Goal: Task Accomplishment & Management: Complete application form

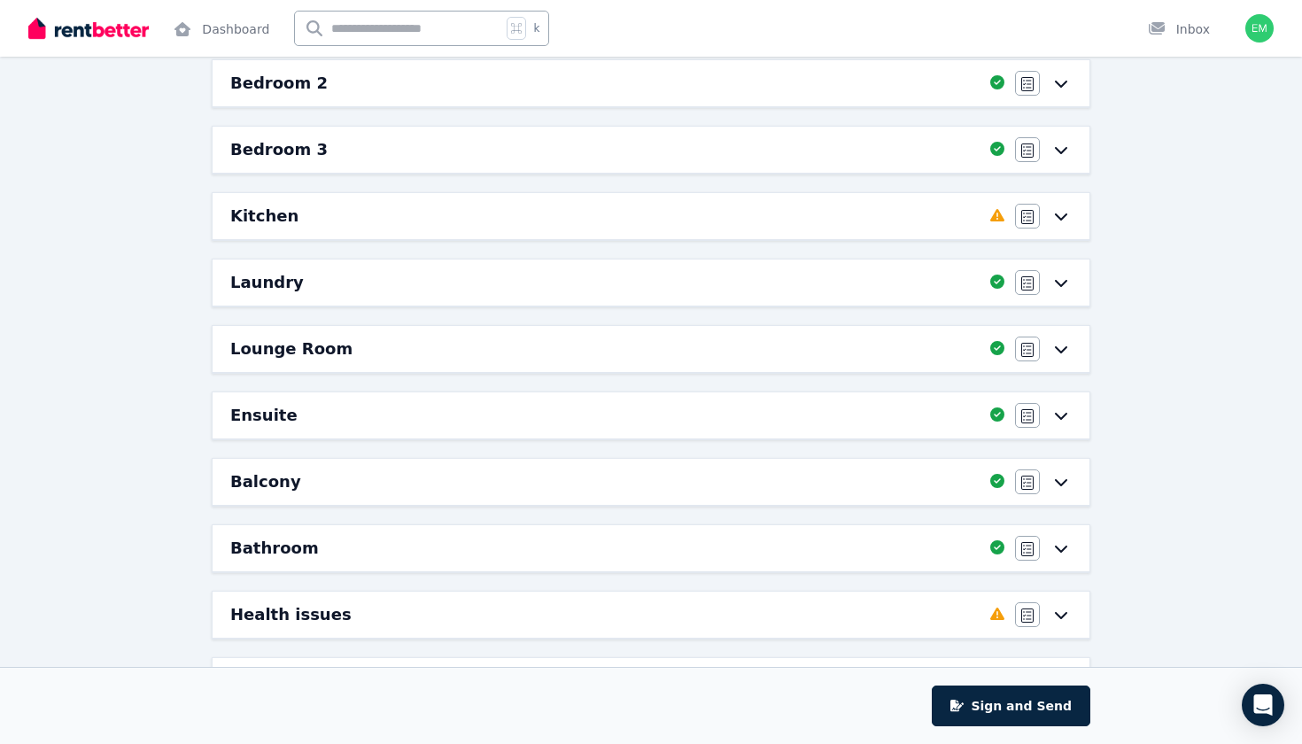
scroll to position [237, 0]
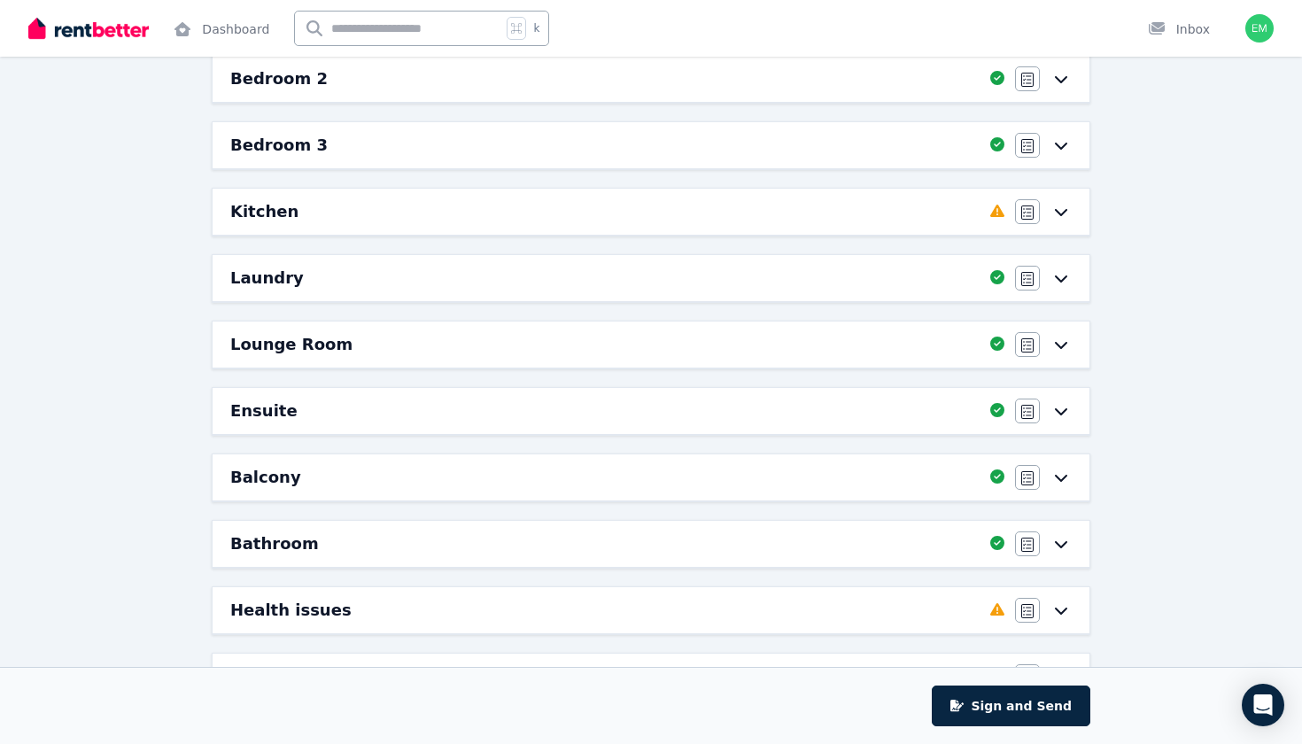
click at [694, 198] on div "Kitchen Completed 25%, 9 left Agree/Disagree" at bounding box center [651, 212] width 877 height 46
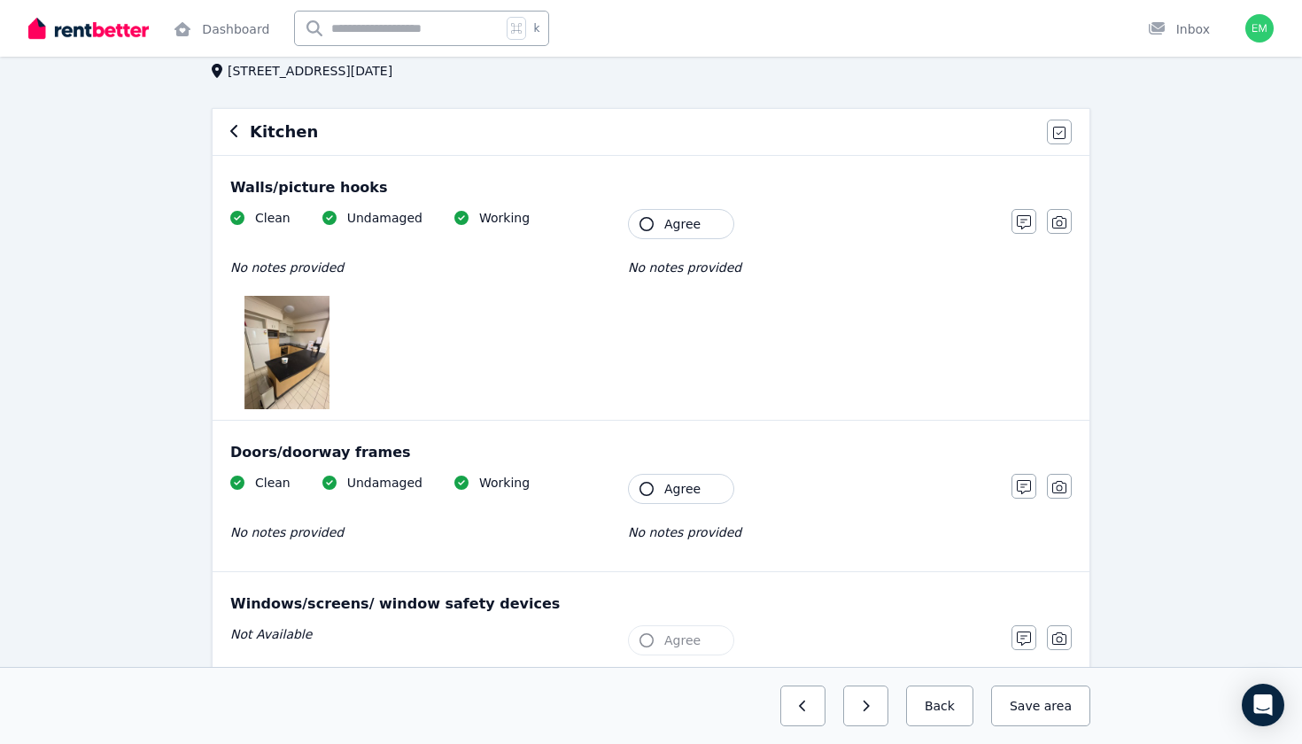
scroll to position [113, 0]
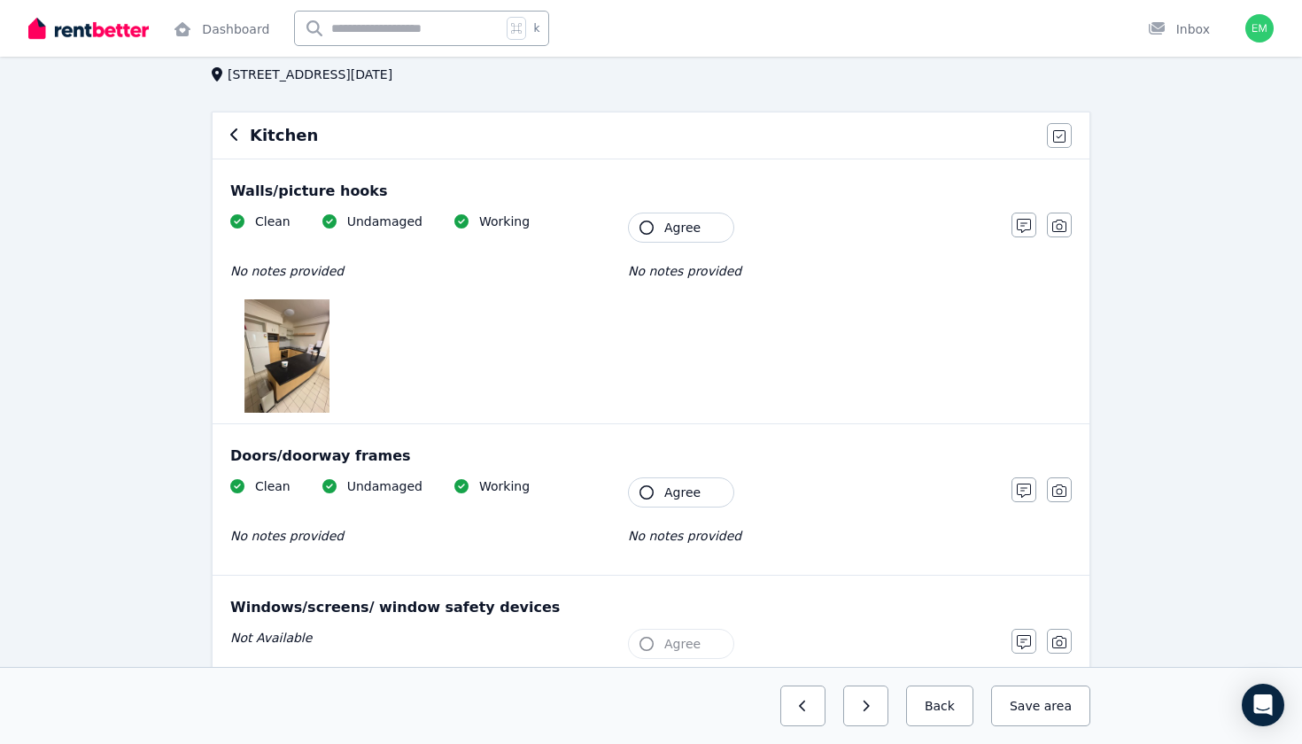
click at [685, 234] on span "Agree" at bounding box center [683, 228] width 36 height 18
click at [680, 497] on span "Agree" at bounding box center [683, 493] width 36 height 18
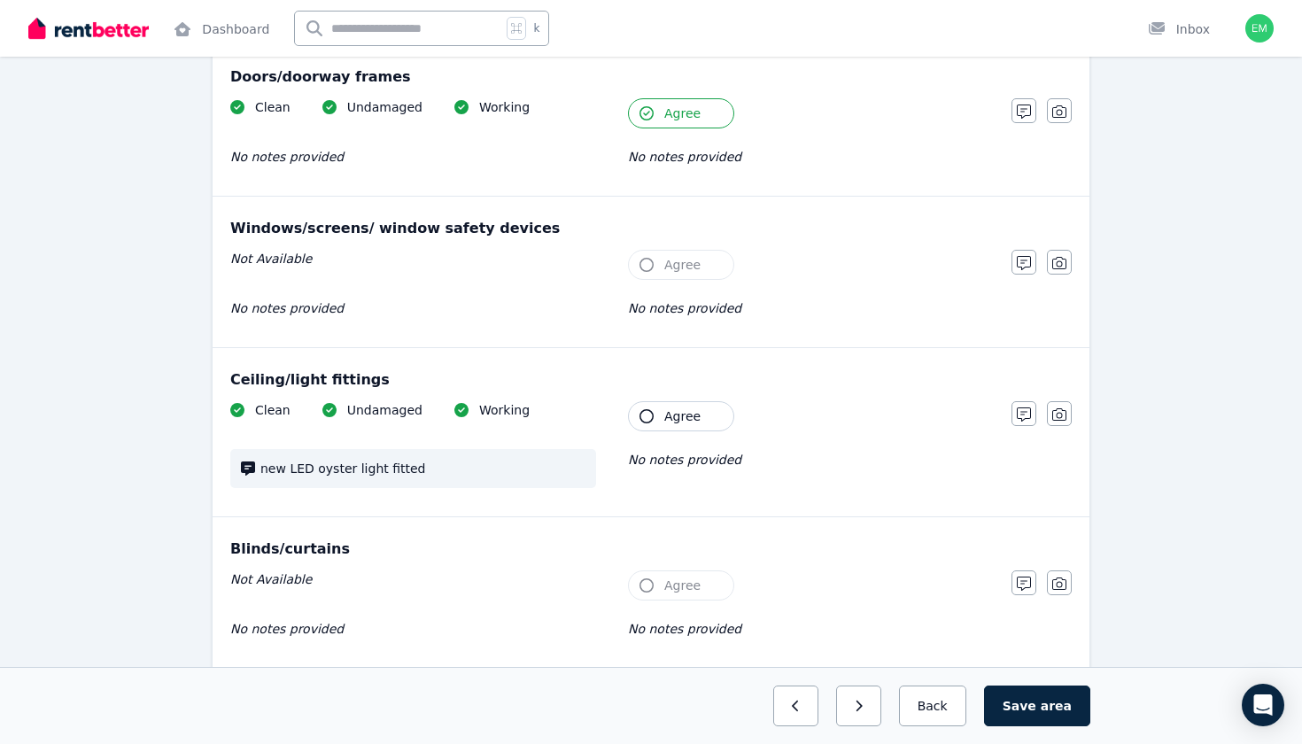
scroll to position [493, 1]
click at [696, 424] on span "Agree" at bounding box center [683, 417] width 36 height 18
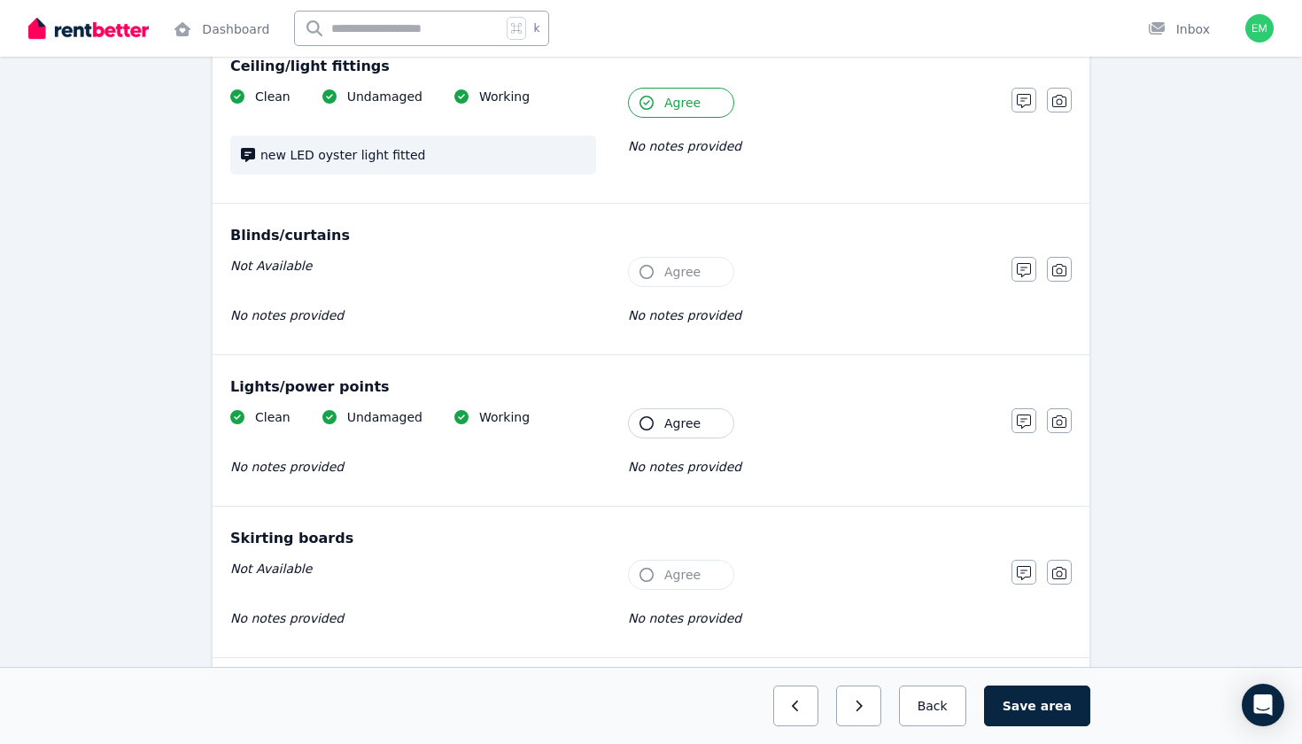
scroll to position [805, 0]
drag, startPoint x: 428, startPoint y: 159, endPoint x: 259, endPoint y: 154, distance: 169.3
click at [259, 154] on div "new LED oyster light fitted" at bounding box center [413, 156] width 366 height 39
copy span "new LED oyster light fitted"
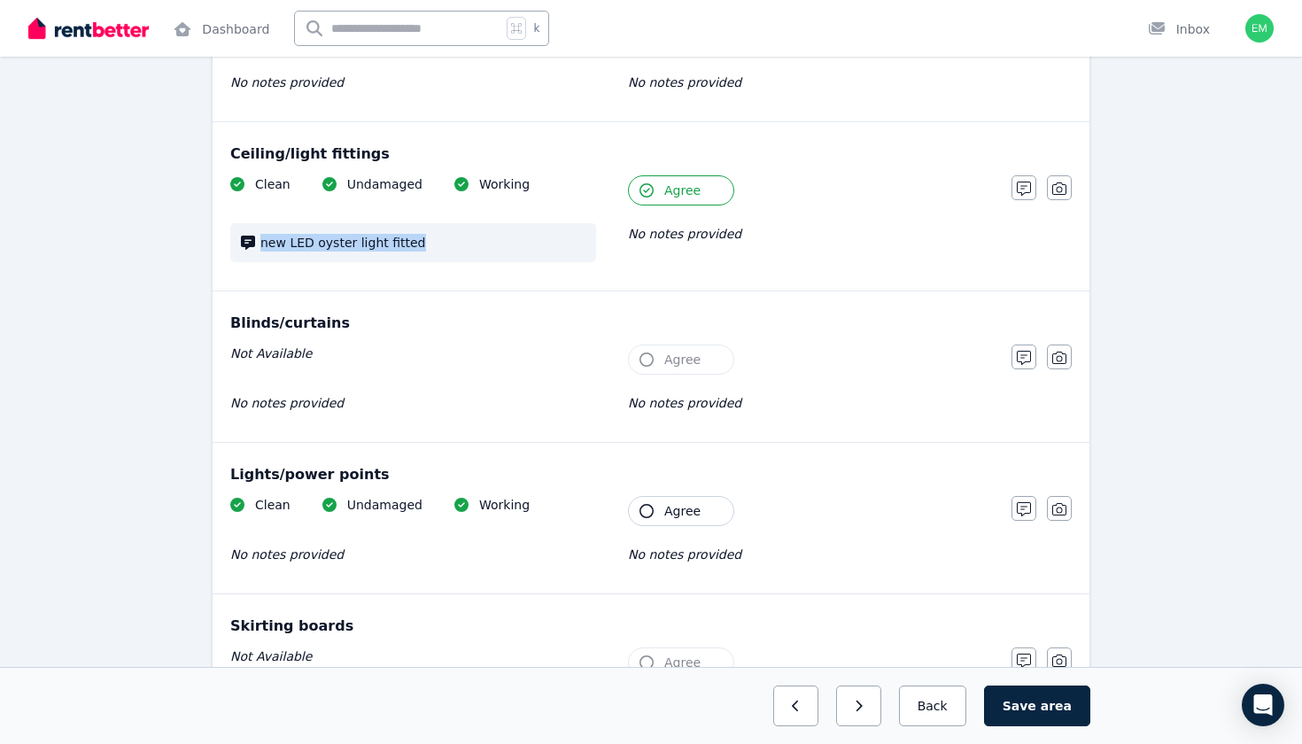
scroll to position [650, 0]
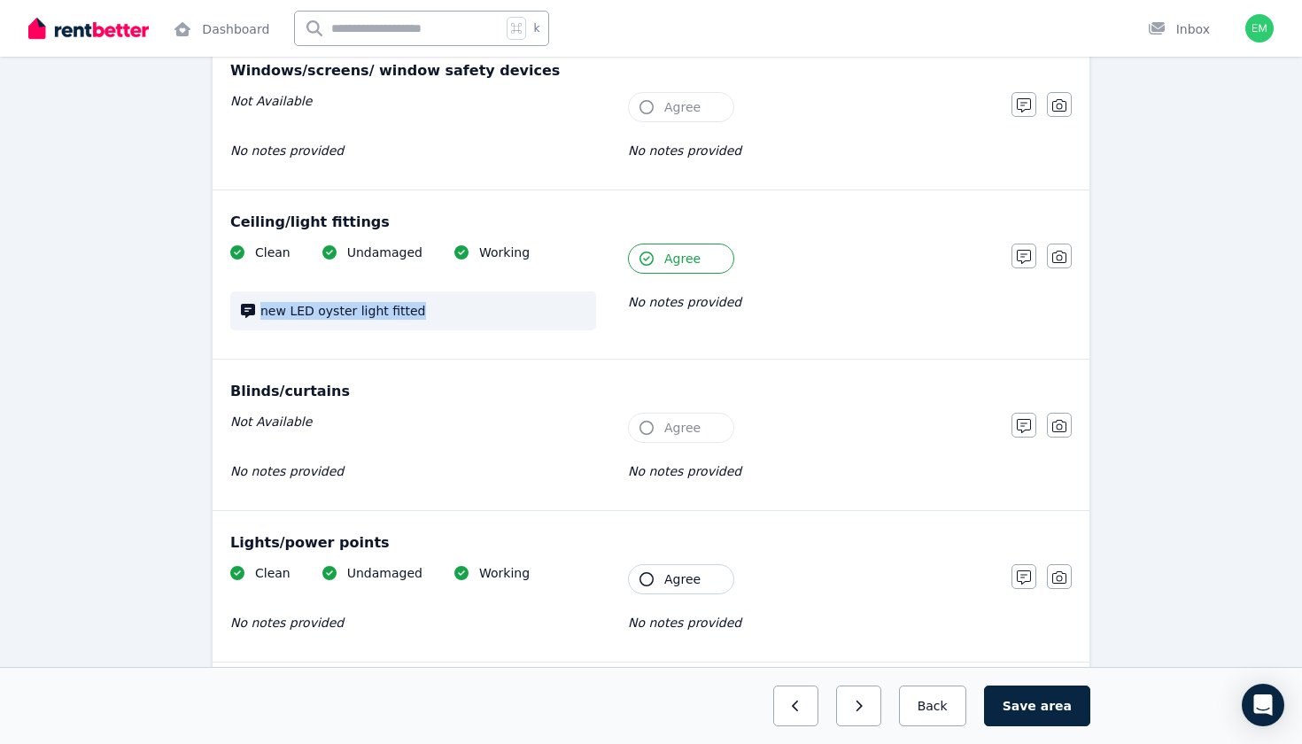
click at [288, 327] on div "new LED oyster light fitted" at bounding box center [413, 311] width 366 height 39
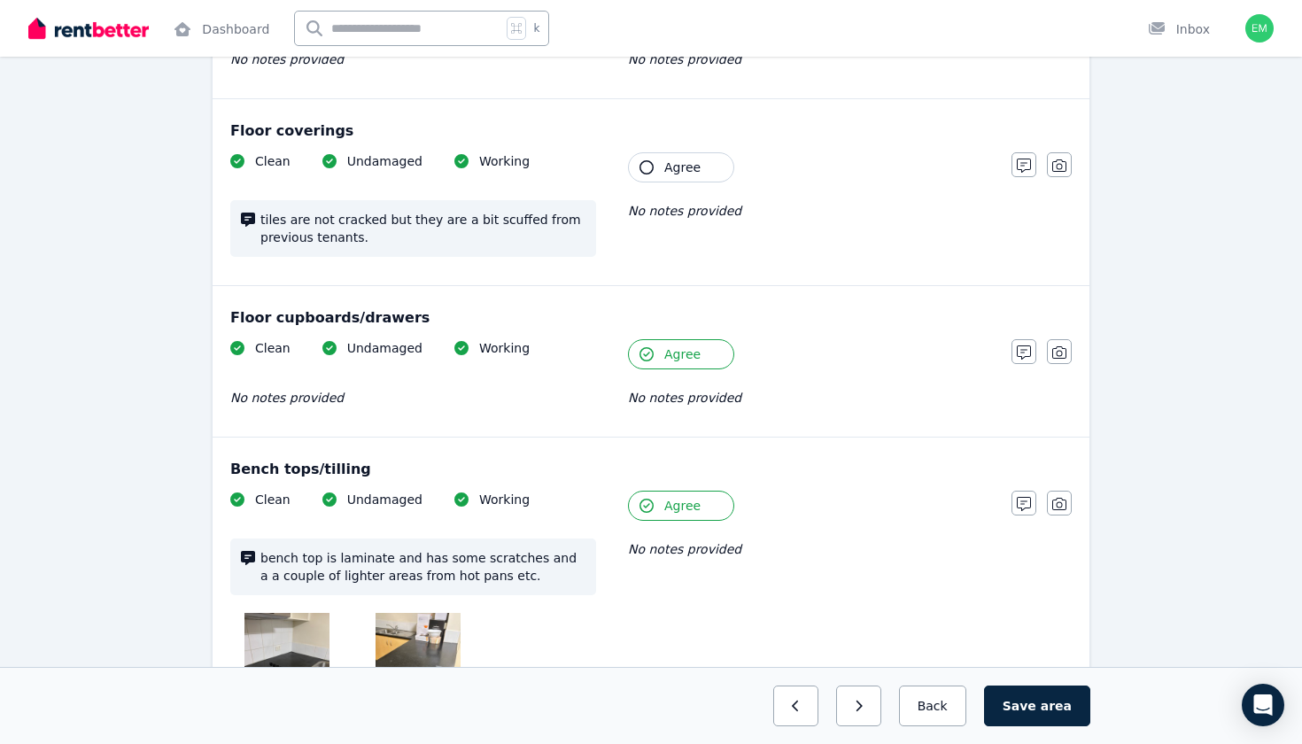
scroll to position [1359, 0]
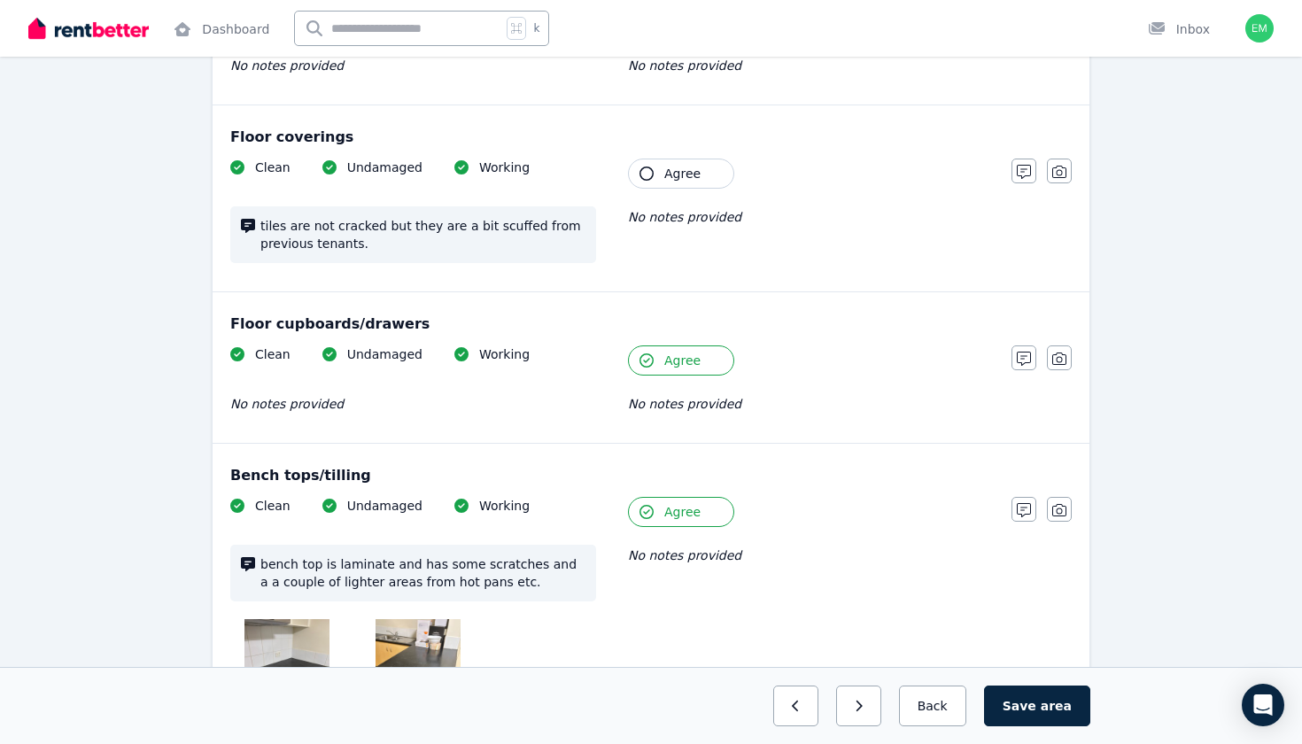
click at [673, 173] on span "Agree" at bounding box center [683, 174] width 36 height 18
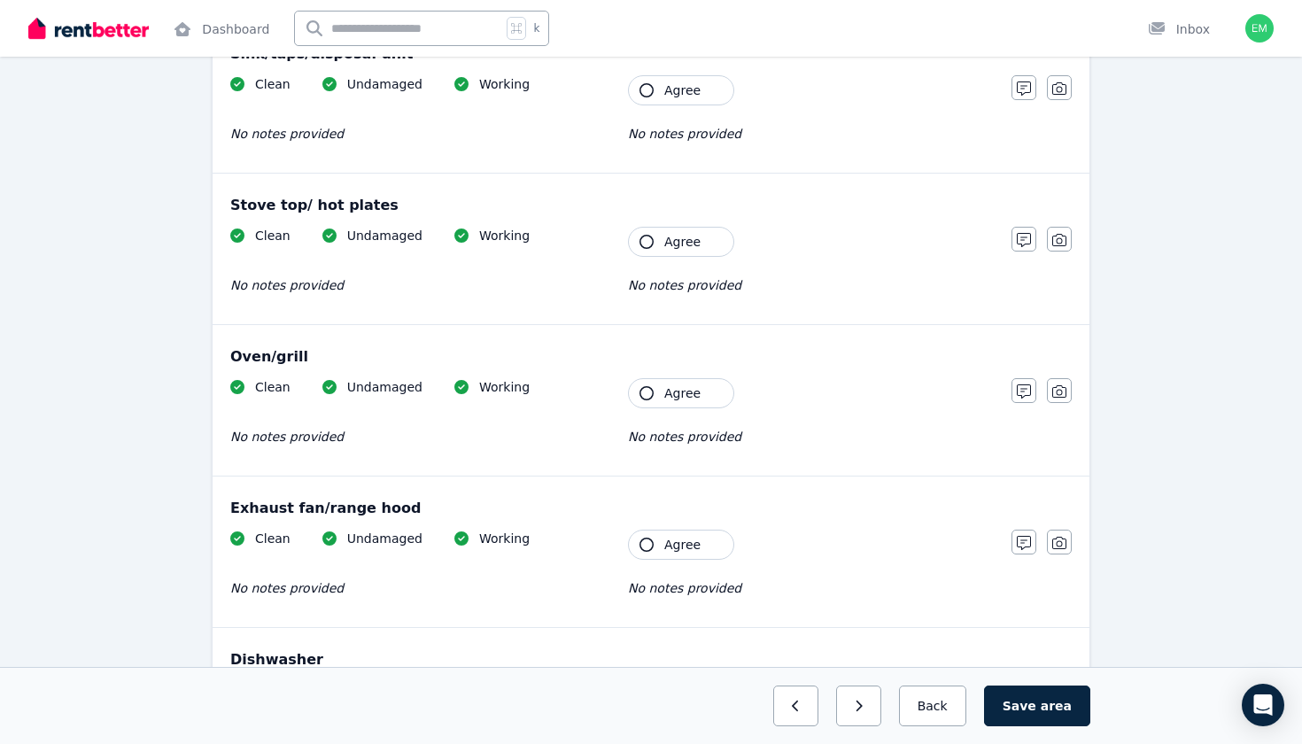
scroll to position [2219, 0]
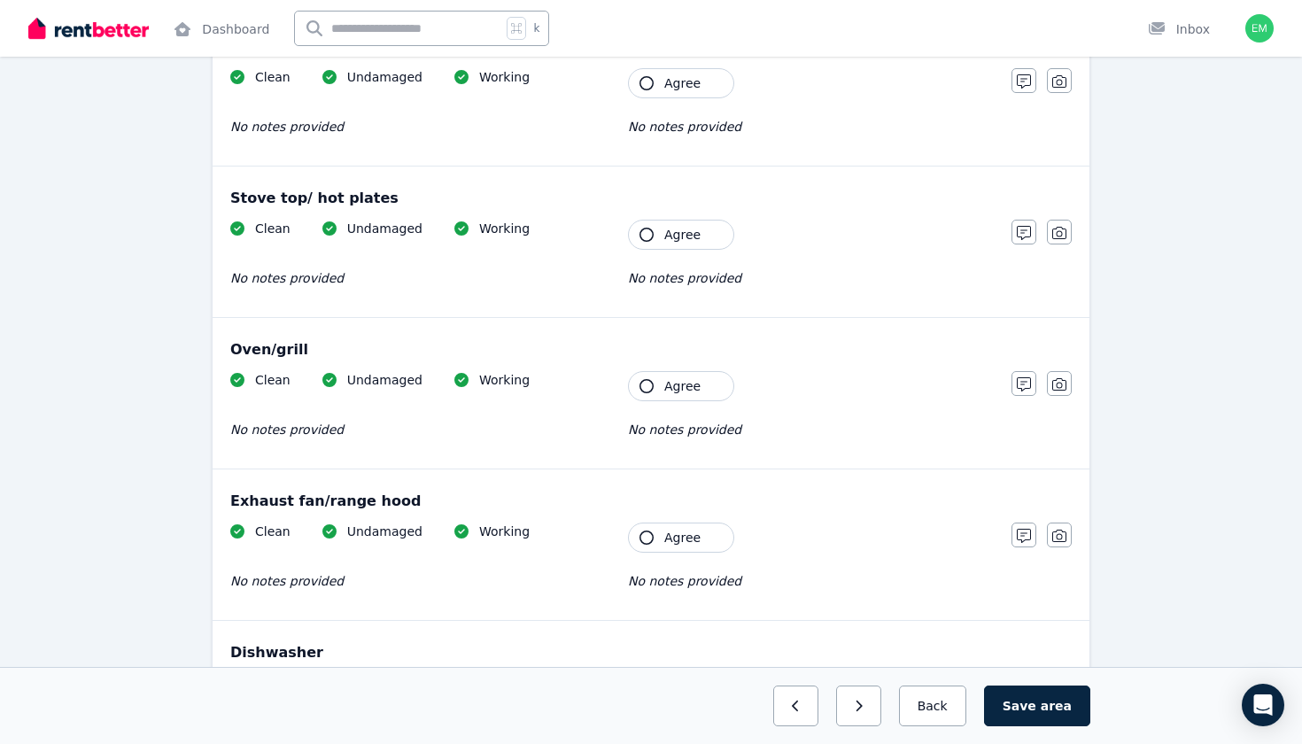
click at [686, 87] on span "Agree" at bounding box center [683, 83] width 36 height 18
click at [682, 258] on div "Clean Undamaged Working No notes provided Tenant Agree No notes provided" at bounding box center [612, 263] width 764 height 87
click at [682, 245] on button "Agree" at bounding box center [681, 235] width 106 height 30
click at [700, 383] on button "Agree" at bounding box center [681, 386] width 106 height 30
click at [698, 535] on button "Agree" at bounding box center [681, 538] width 106 height 30
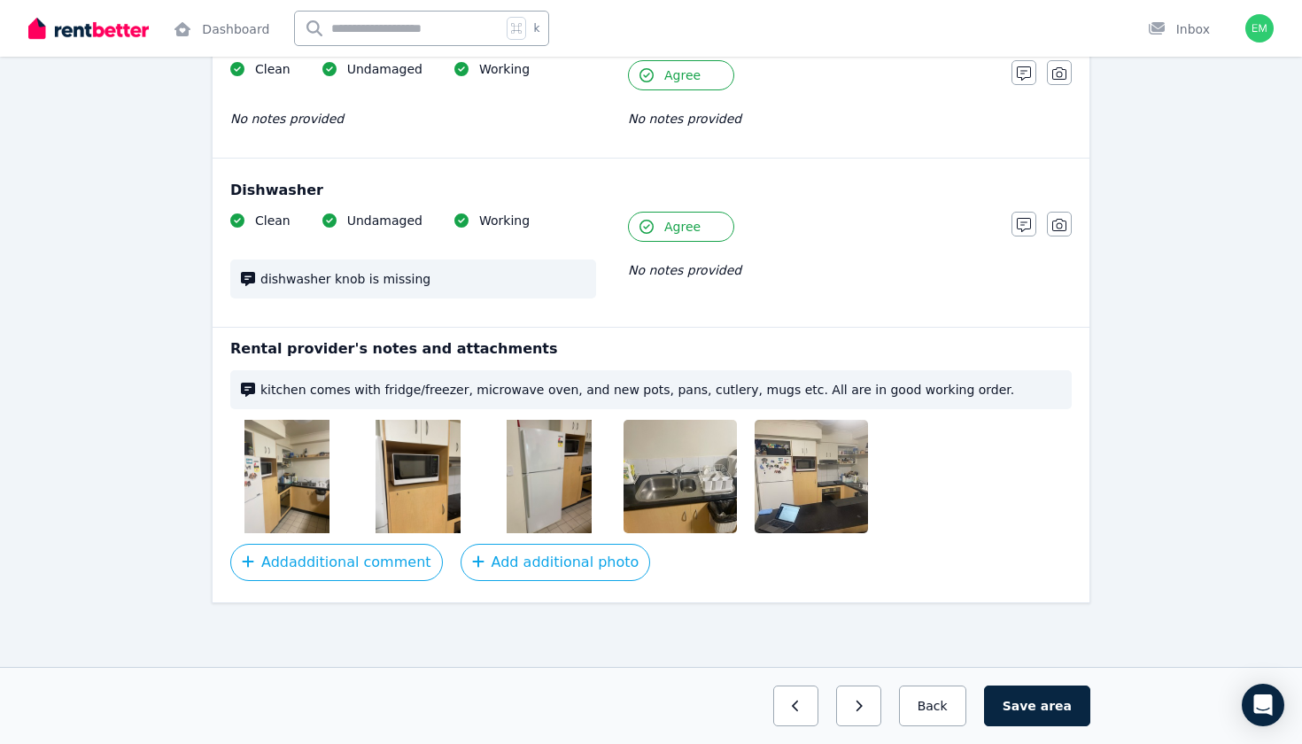
scroll to position [2682, 0]
click at [277, 482] on img at bounding box center [287, 476] width 85 height 113
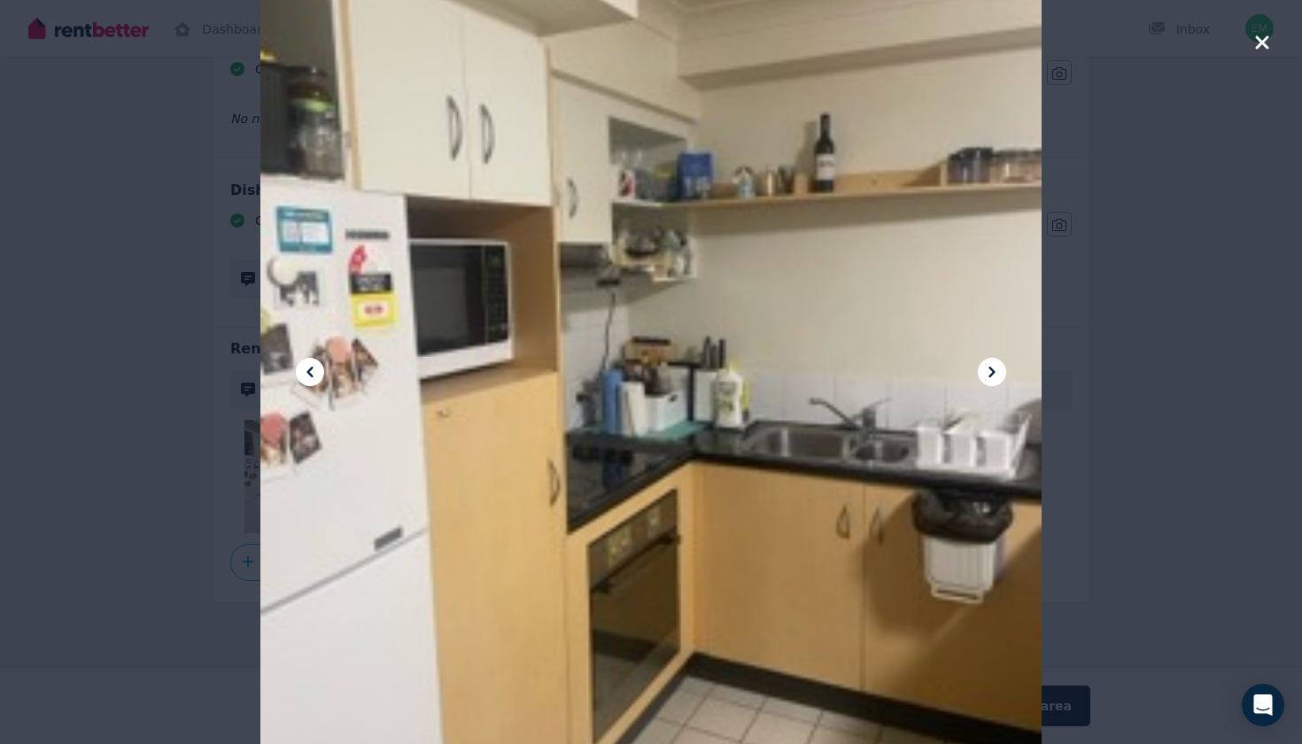
click at [993, 380] on icon at bounding box center [992, 371] width 21 height 21
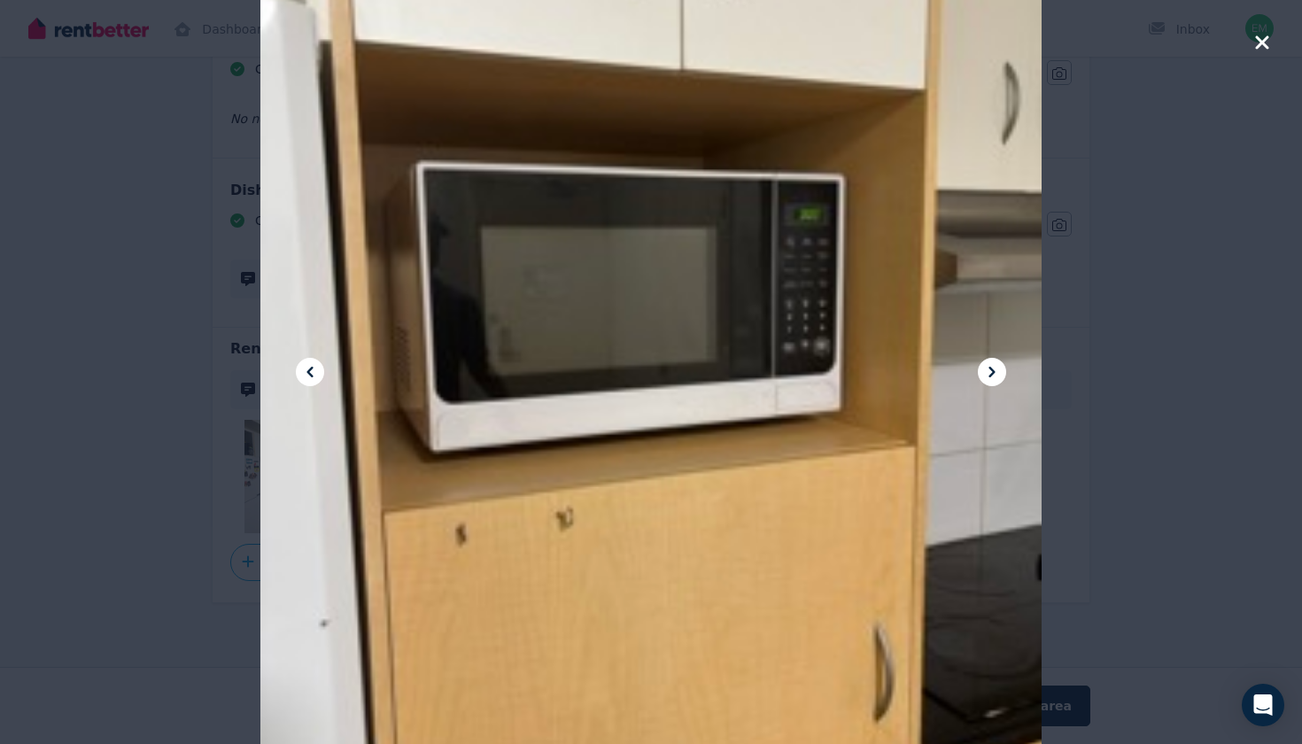
click at [993, 380] on icon at bounding box center [992, 371] width 21 height 21
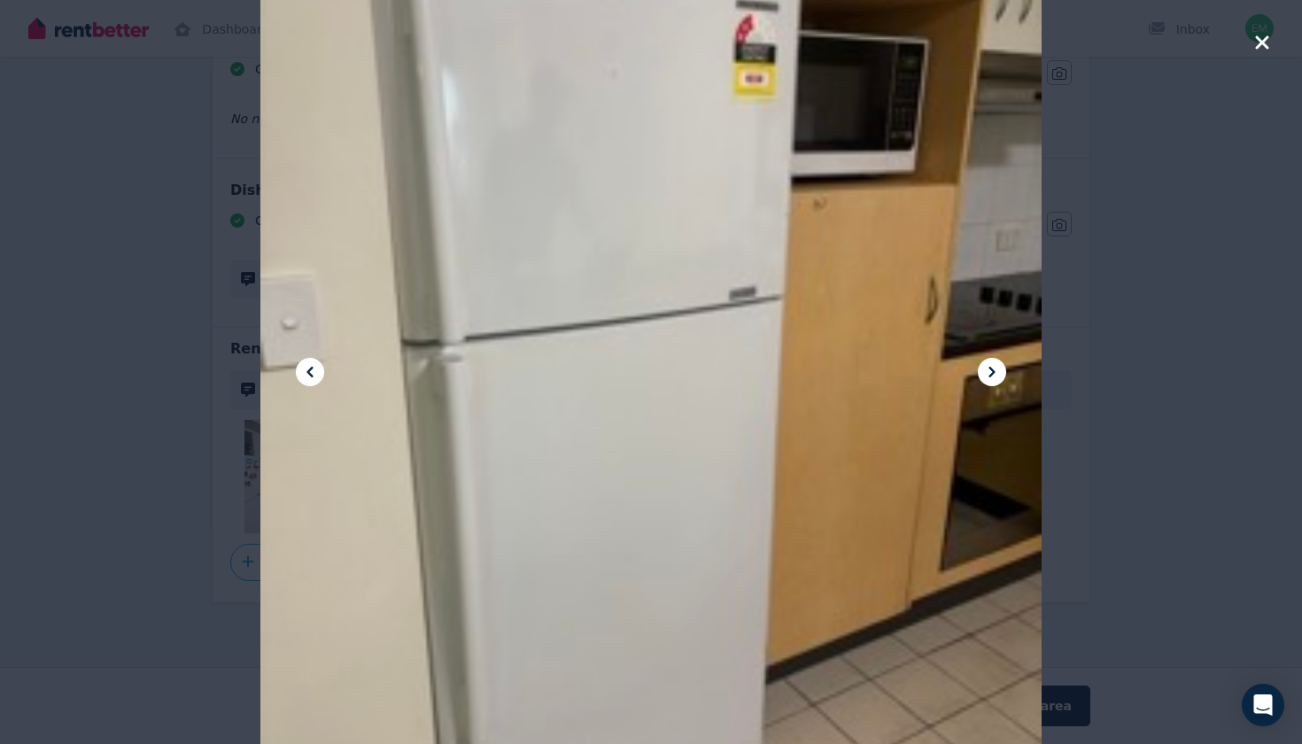
click at [993, 380] on icon at bounding box center [992, 371] width 21 height 21
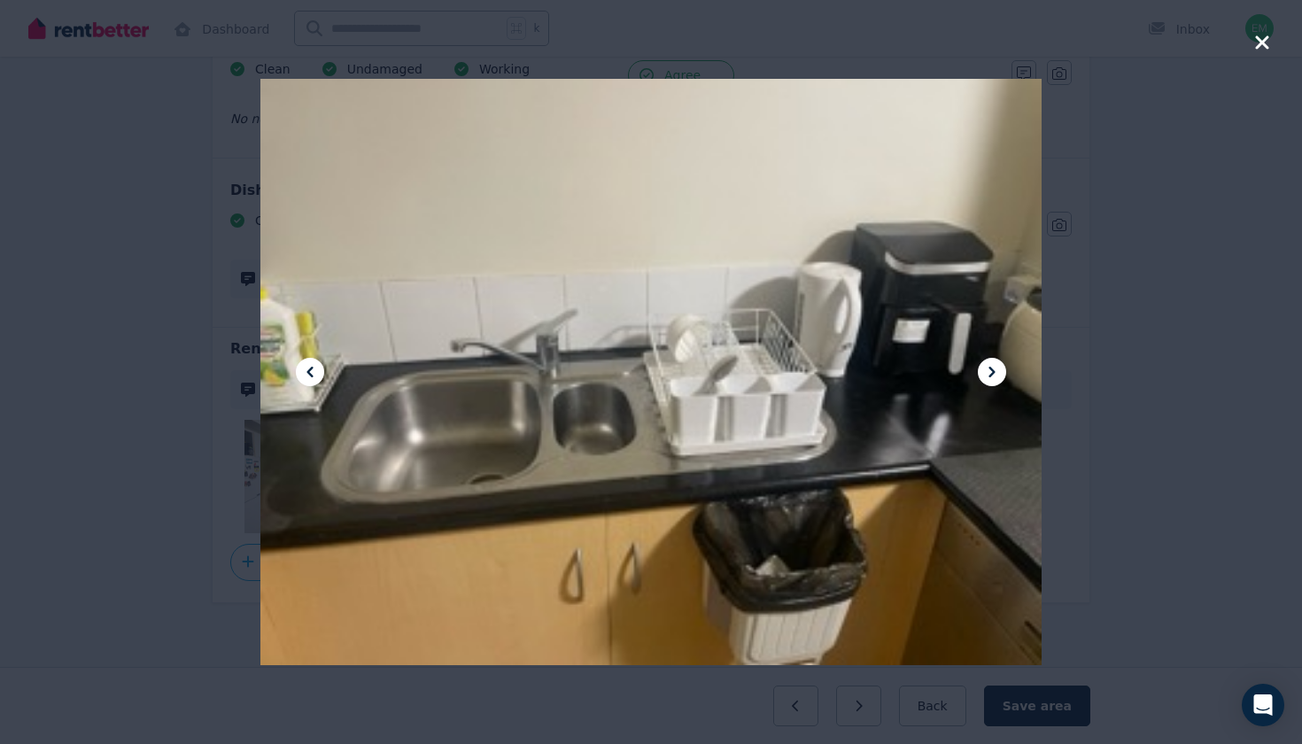
click at [994, 380] on icon at bounding box center [992, 371] width 21 height 21
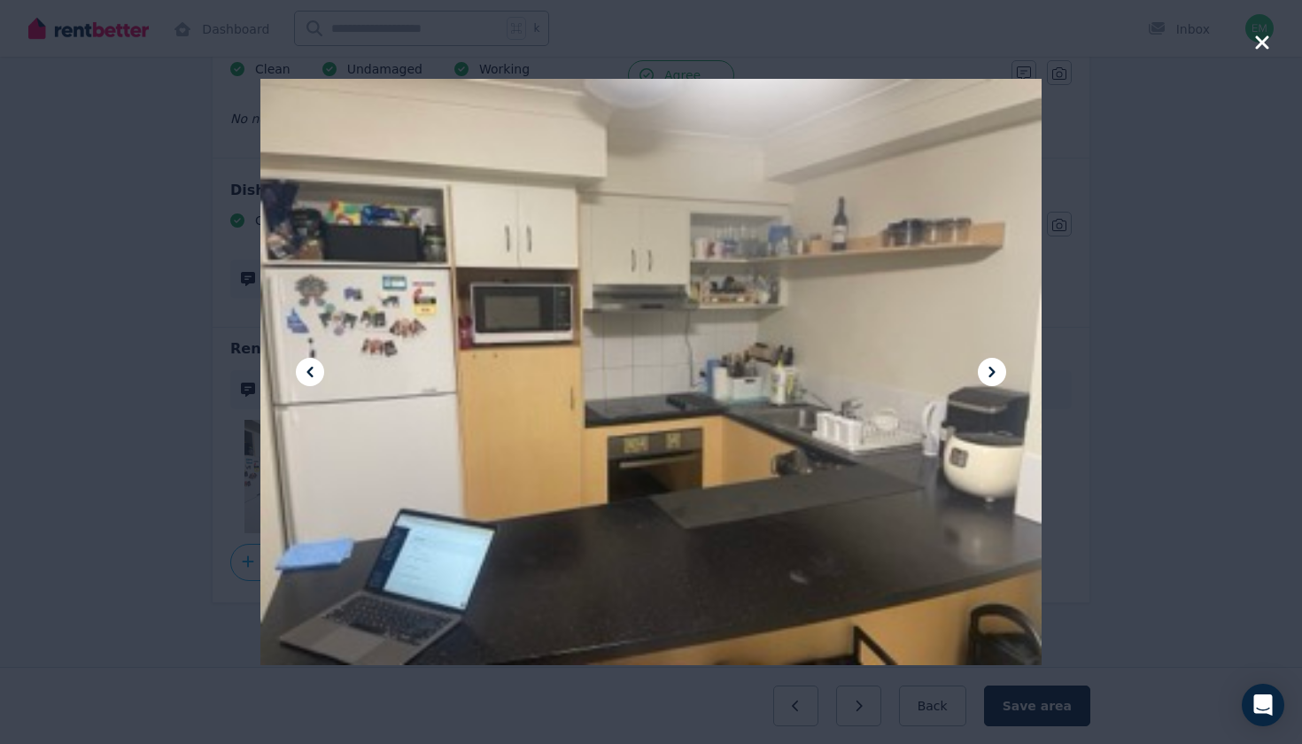
click at [1266, 50] on icon "button" at bounding box center [1263, 42] width 16 height 21
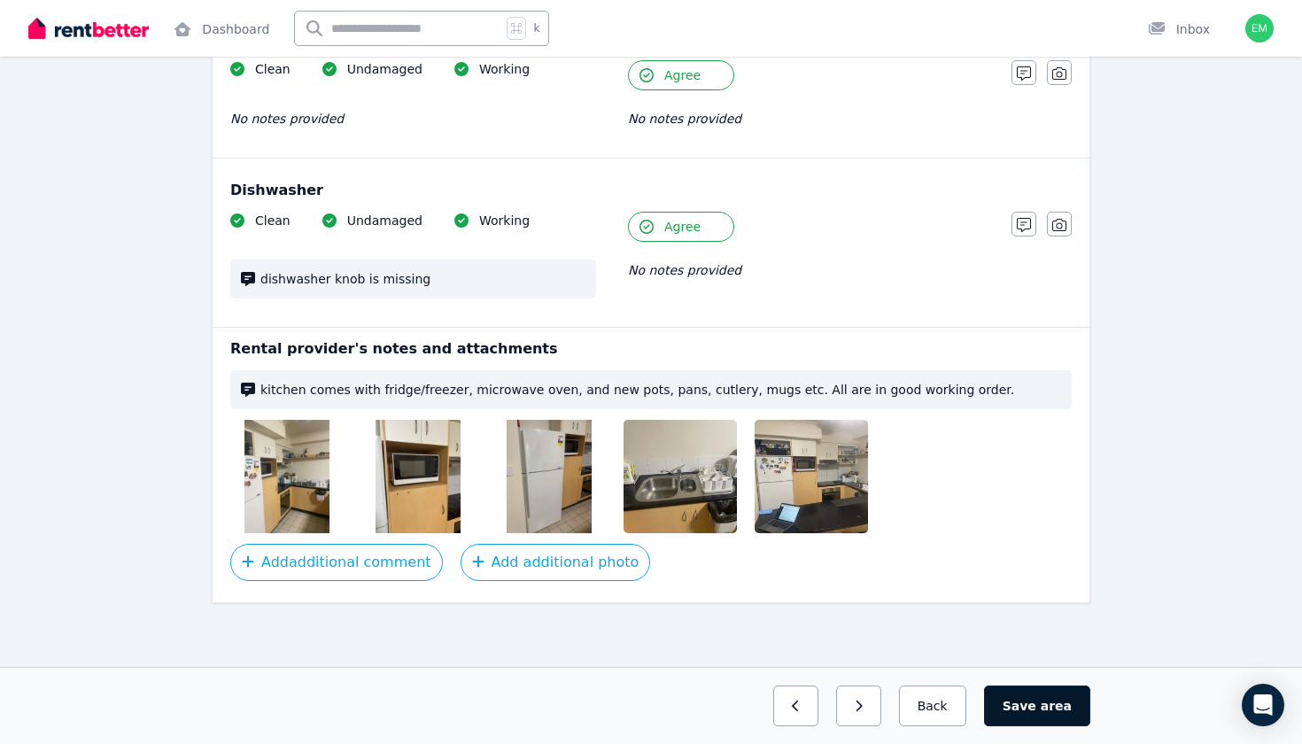
click at [1061, 708] on span "area" at bounding box center [1056, 706] width 31 height 18
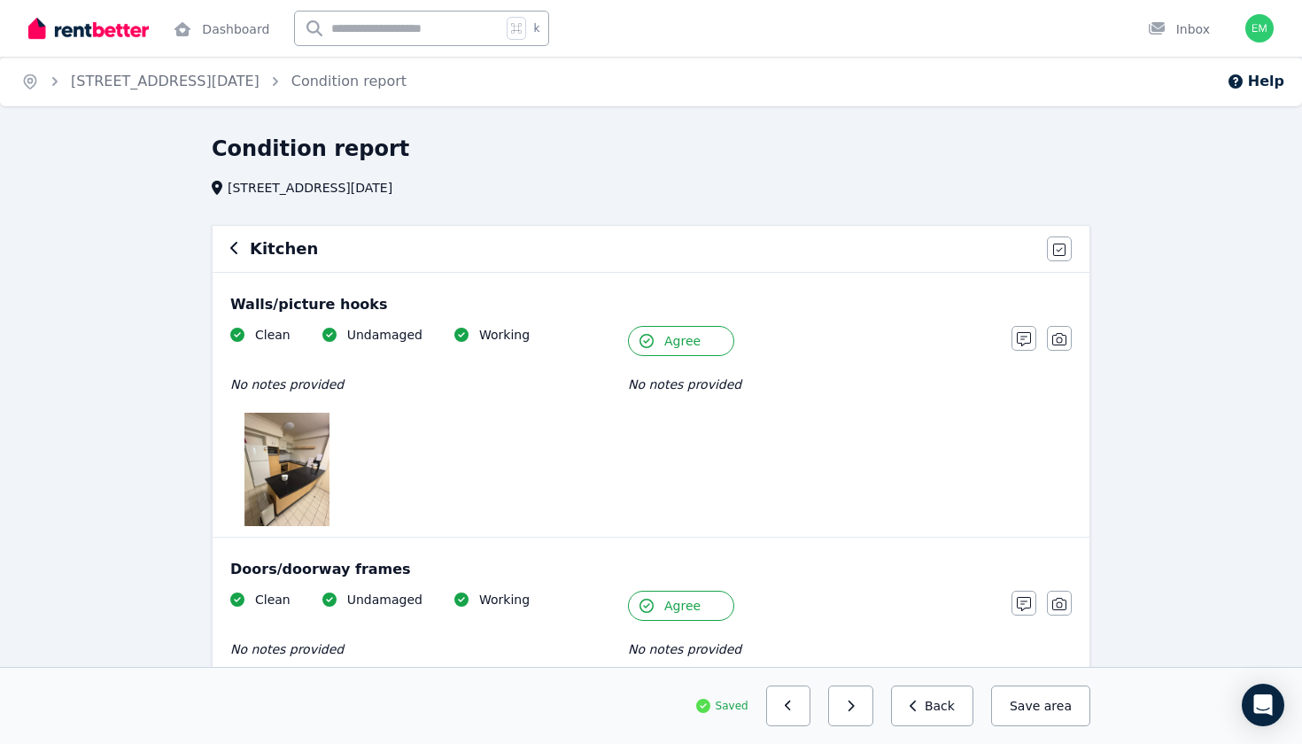
scroll to position [0, 0]
click at [284, 244] on h6 "Kitchen" at bounding box center [284, 249] width 68 height 25
click at [237, 248] on icon "button" at bounding box center [234, 248] width 9 height 14
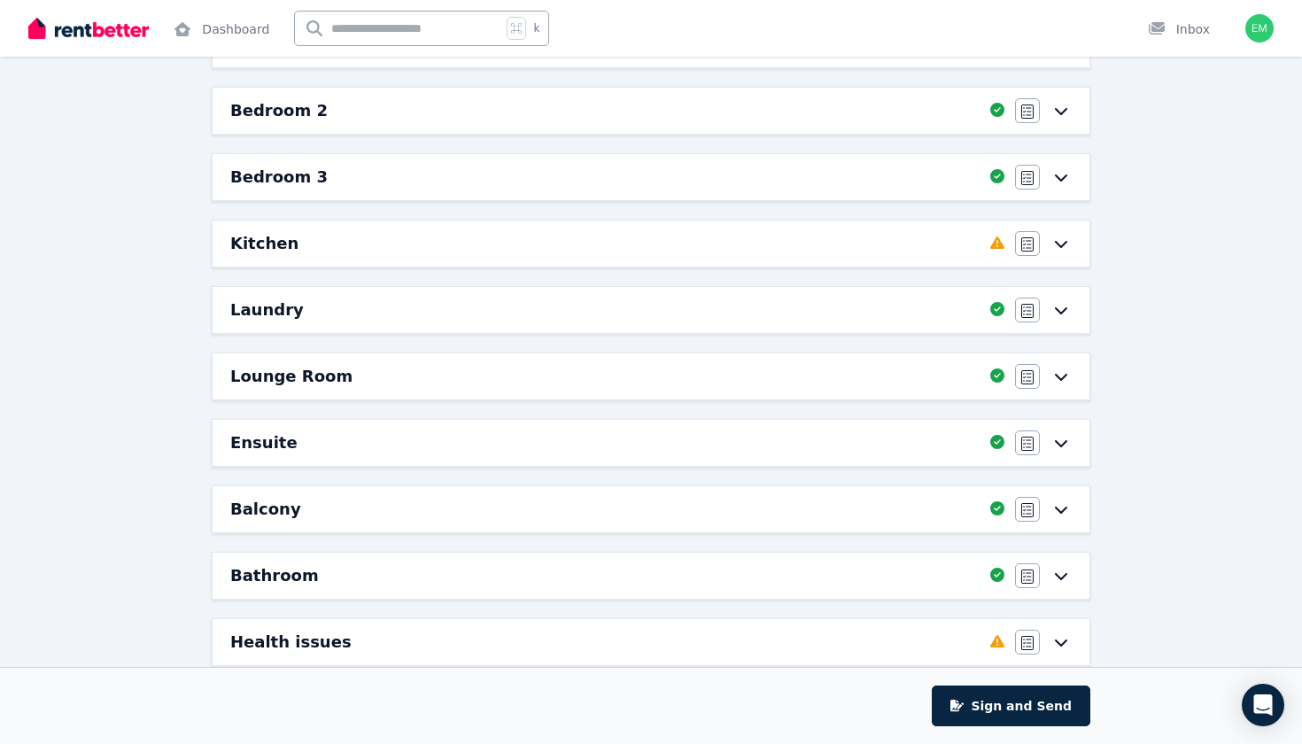
scroll to position [204, 0]
click at [395, 236] on div "Kitchen" at bounding box center [605, 244] width 750 height 25
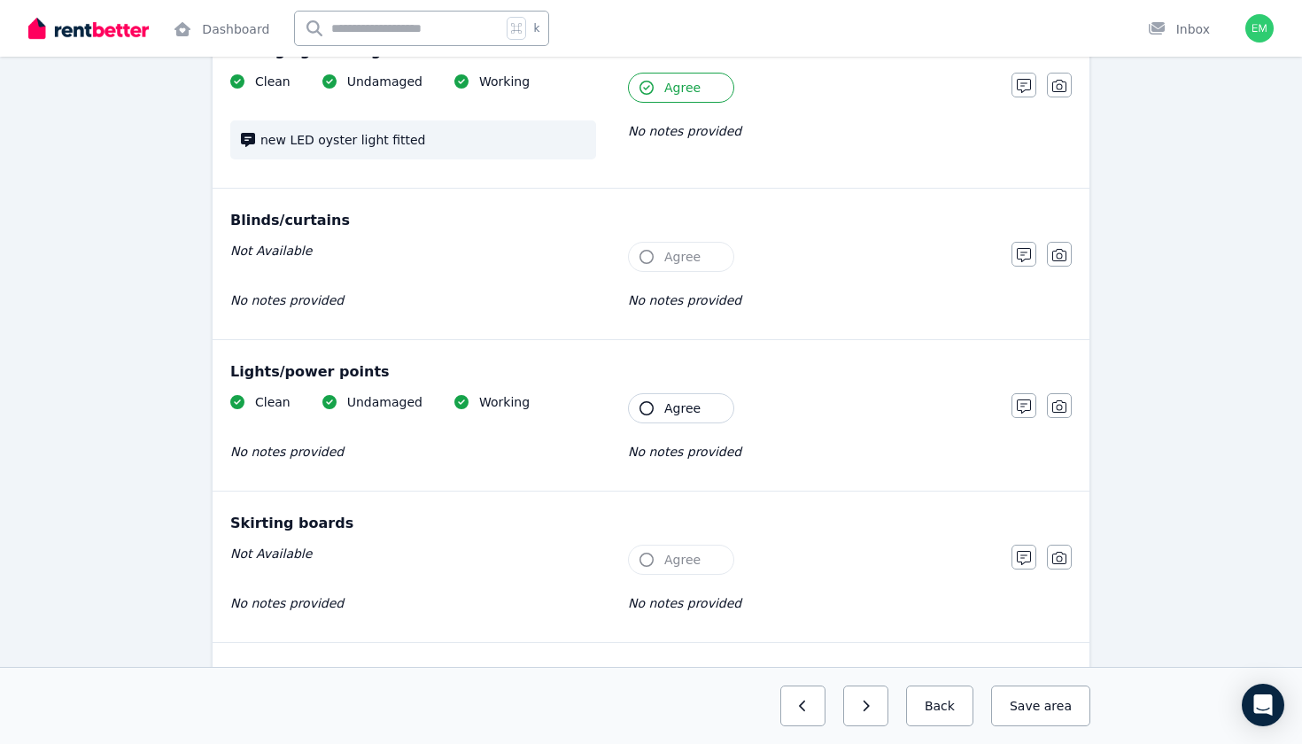
scroll to position [849, 0]
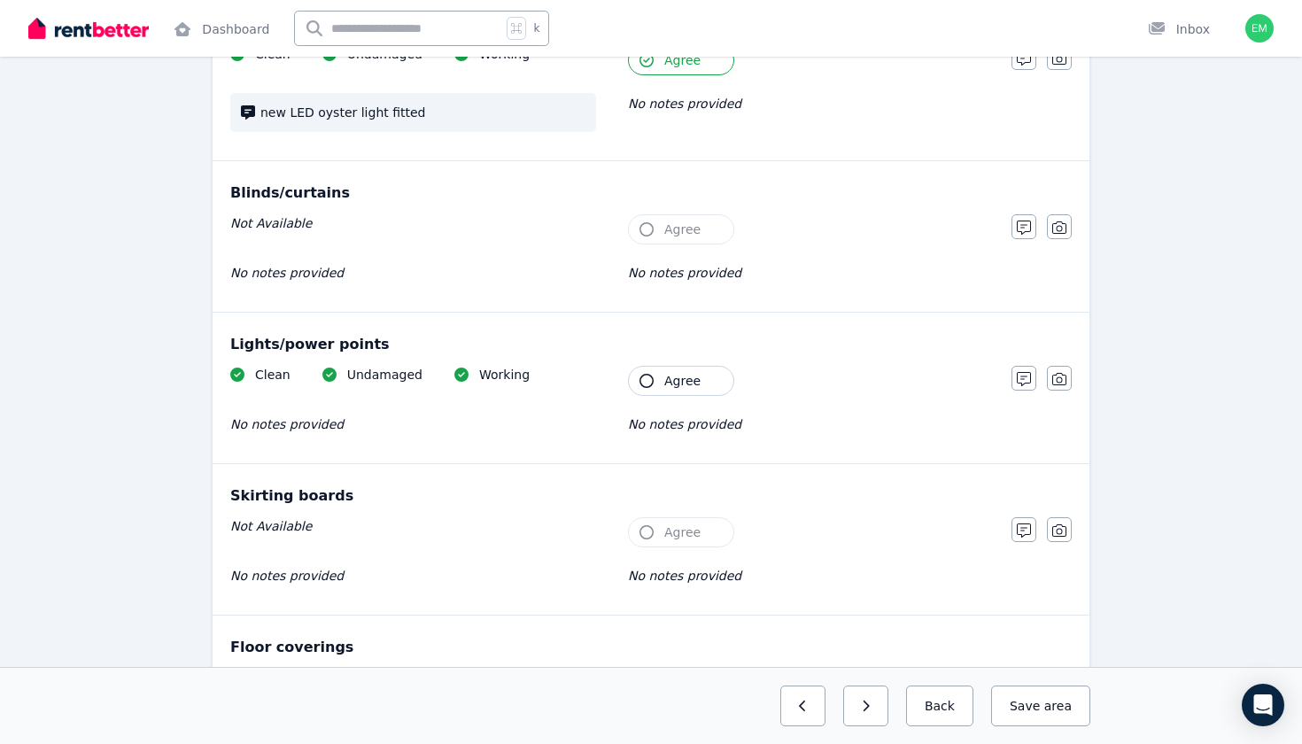
click at [719, 390] on button "Agree" at bounding box center [681, 381] width 106 height 30
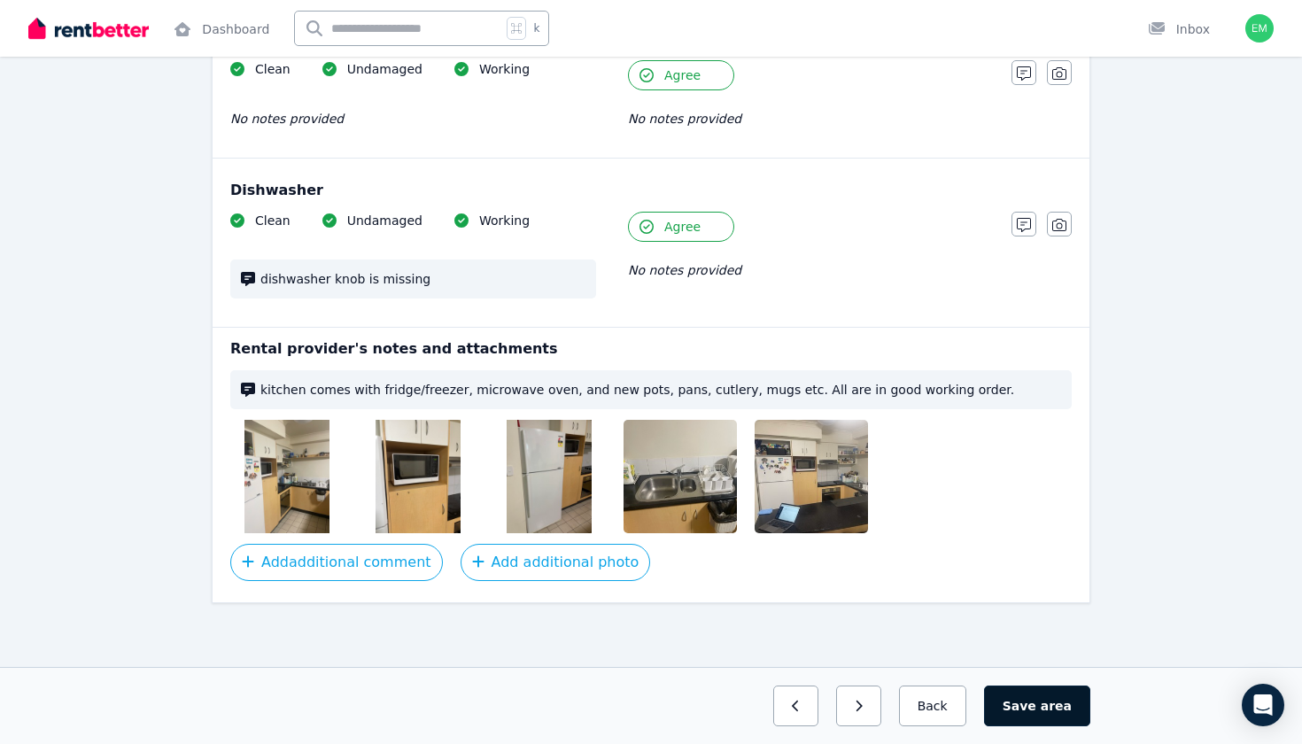
click at [1056, 712] on span "area" at bounding box center [1056, 706] width 31 height 18
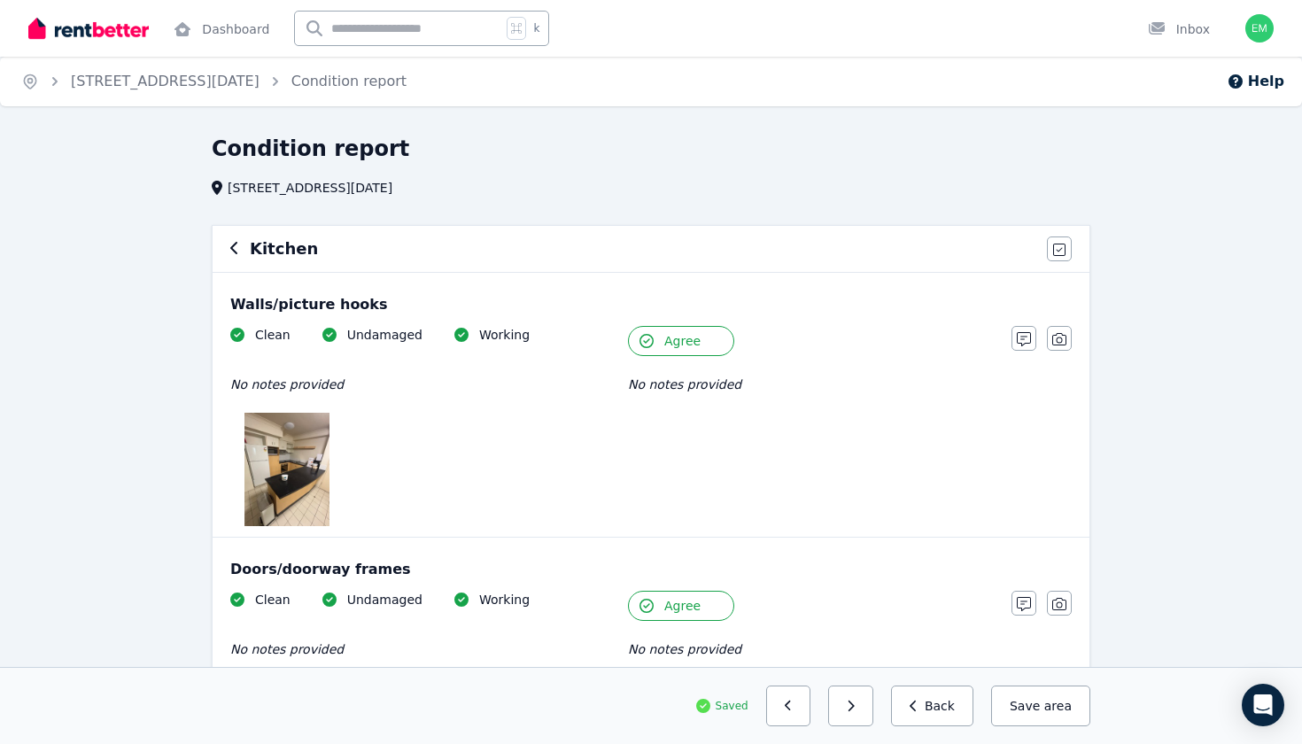
scroll to position [0, 0]
click at [271, 245] on h6 "Kitchen" at bounding box center [284, 249] width 68 height 25
click at [243, 253] on div "Kitchen" at bounding box center [633, 249] width 806 height 25
click at [235, 253] on icon "button" at bounding box center [233, 248] width 7 height 12
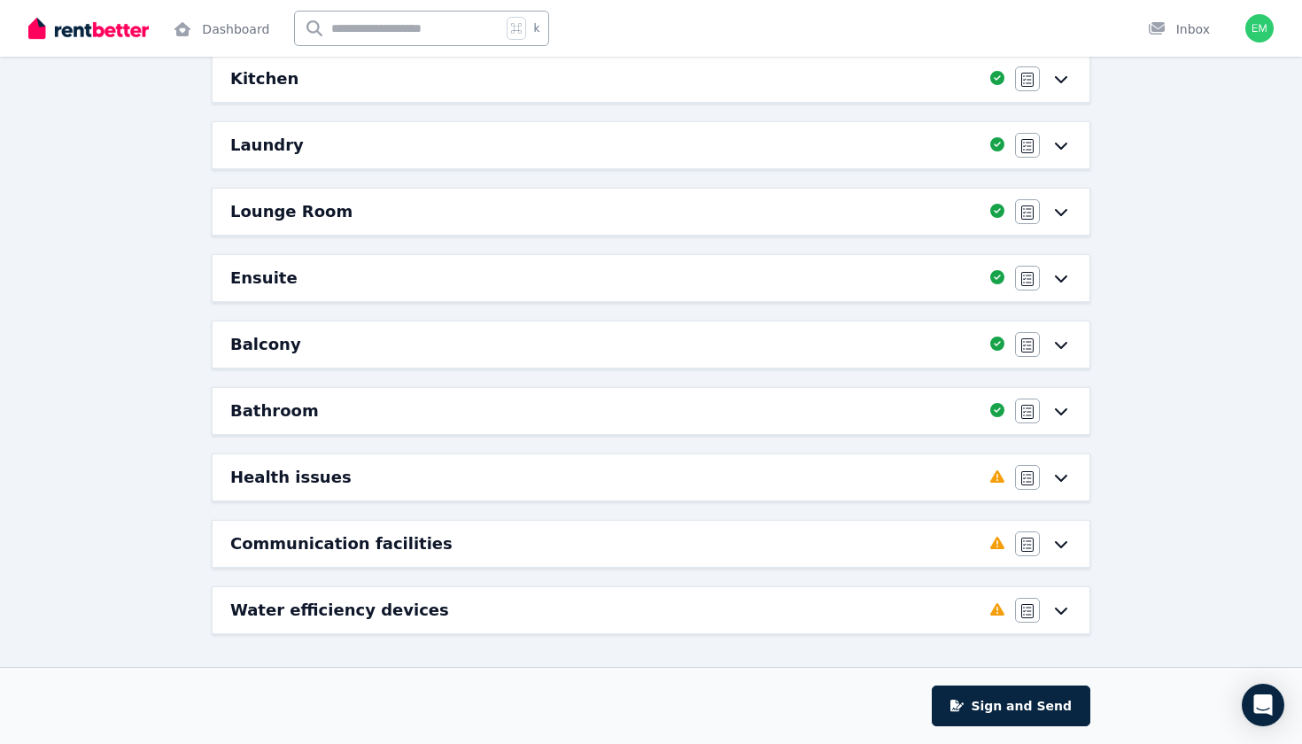
scroll to position [369, 0]
click at [449, 402] on div "Bathroom" at bounding box center [605, 411] width 750 height 25
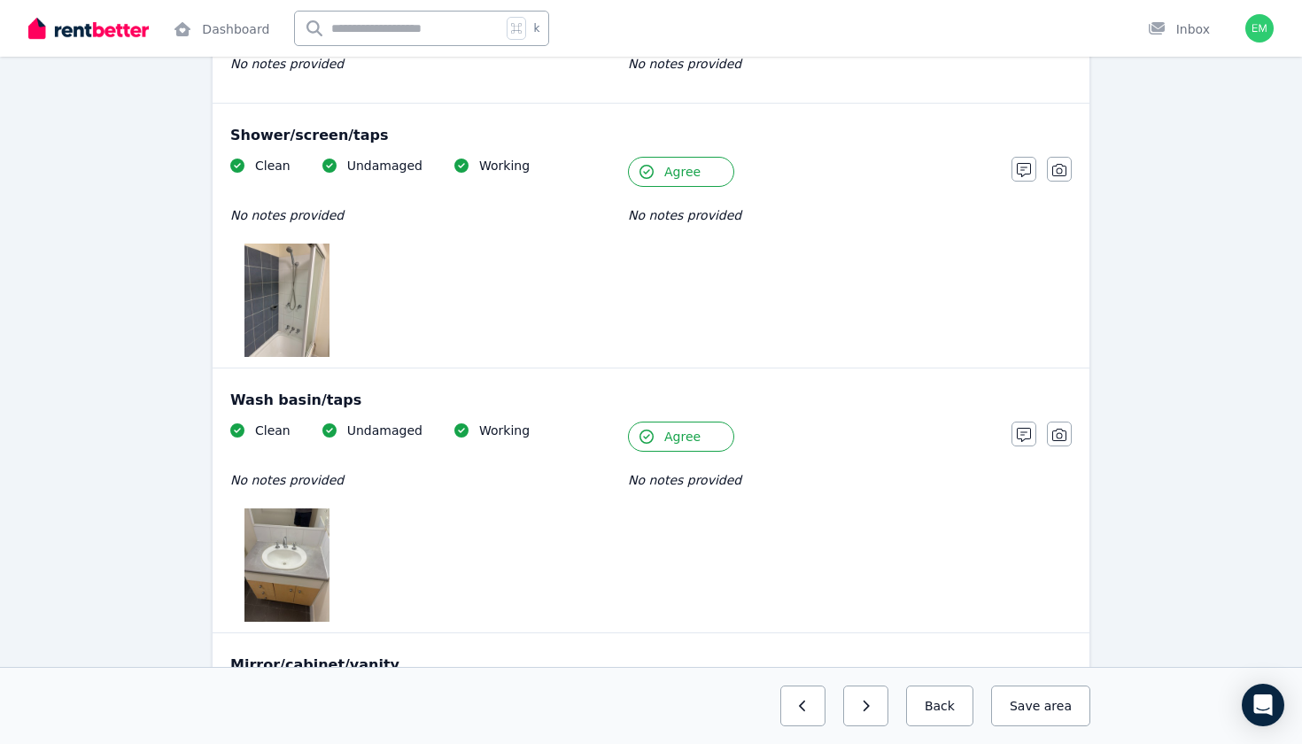
scroll to position [1398, 0]
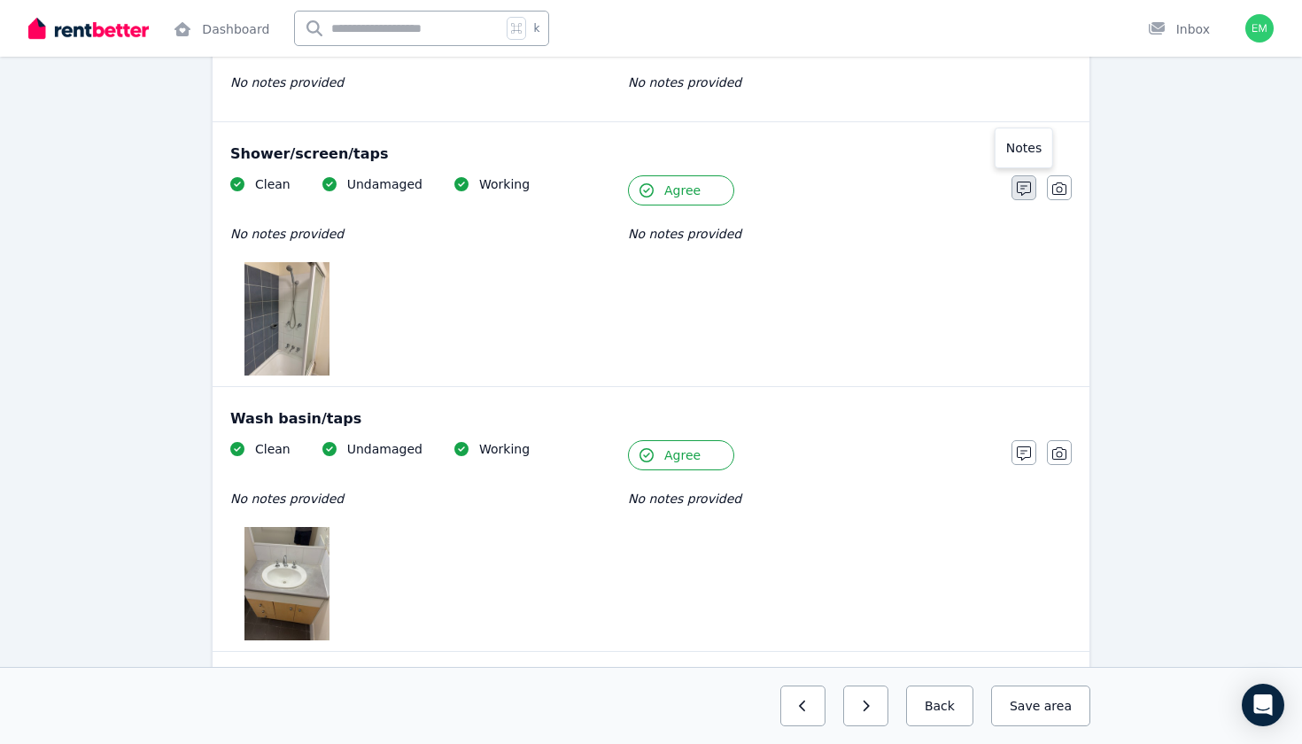
click at [1030, 188] on icon "button" at bounding box center [1024, 189] width 14 height 14
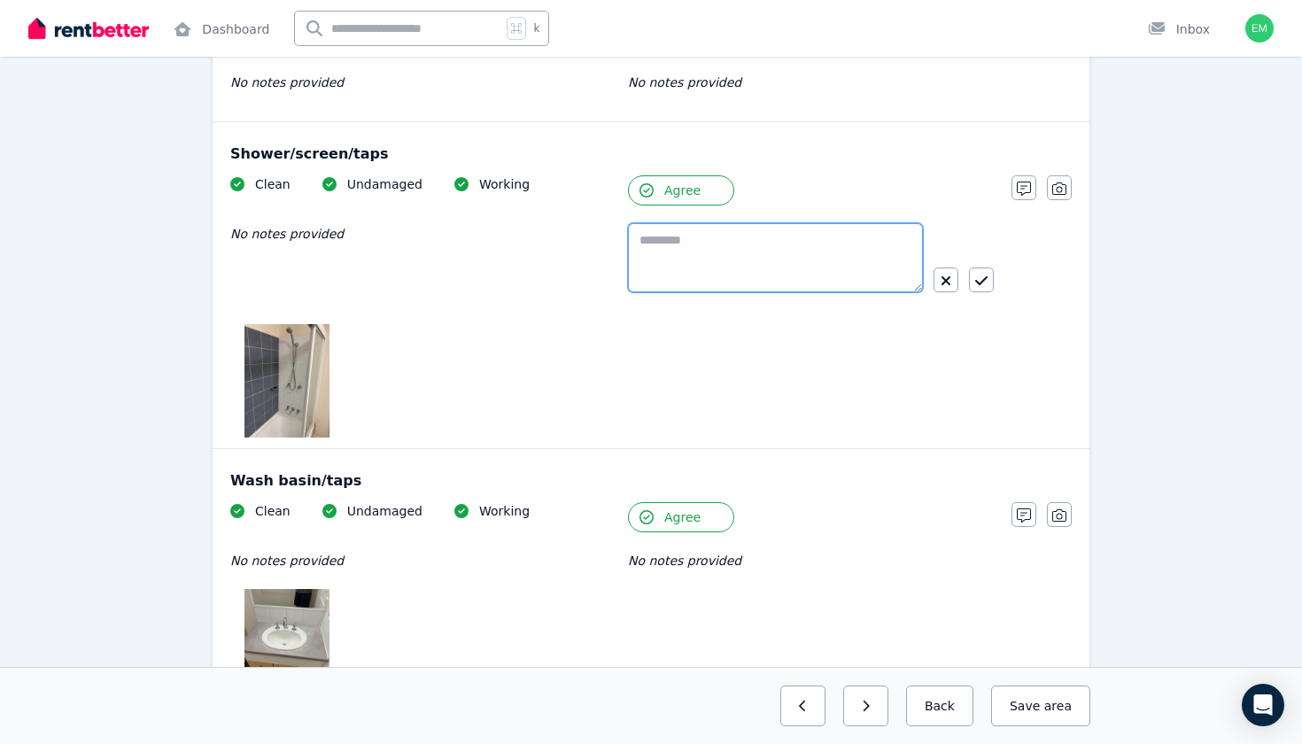
click at [777, 258] on textarea at bounding box center [775, 257] width 295 height 69
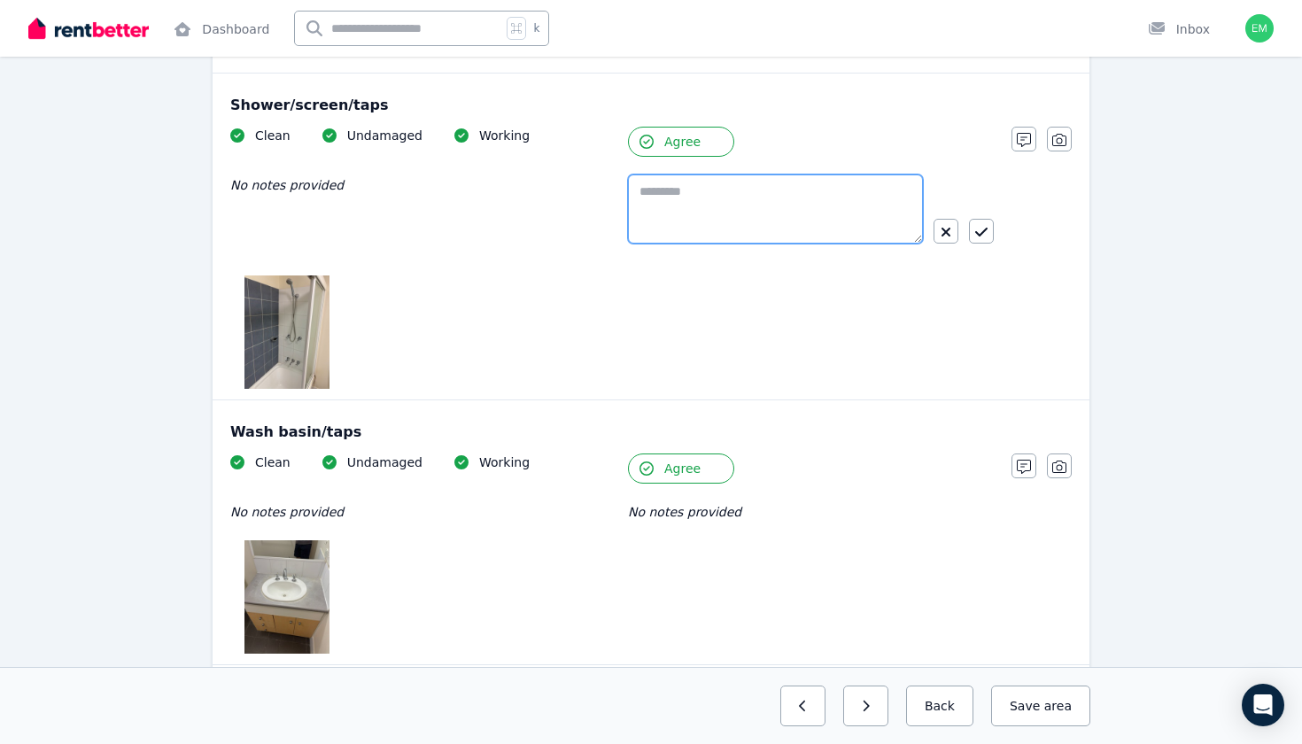
scroll to position [1448, 0]
click at [287, 360] on img at bounding box center [287, 331] width 85 height 113
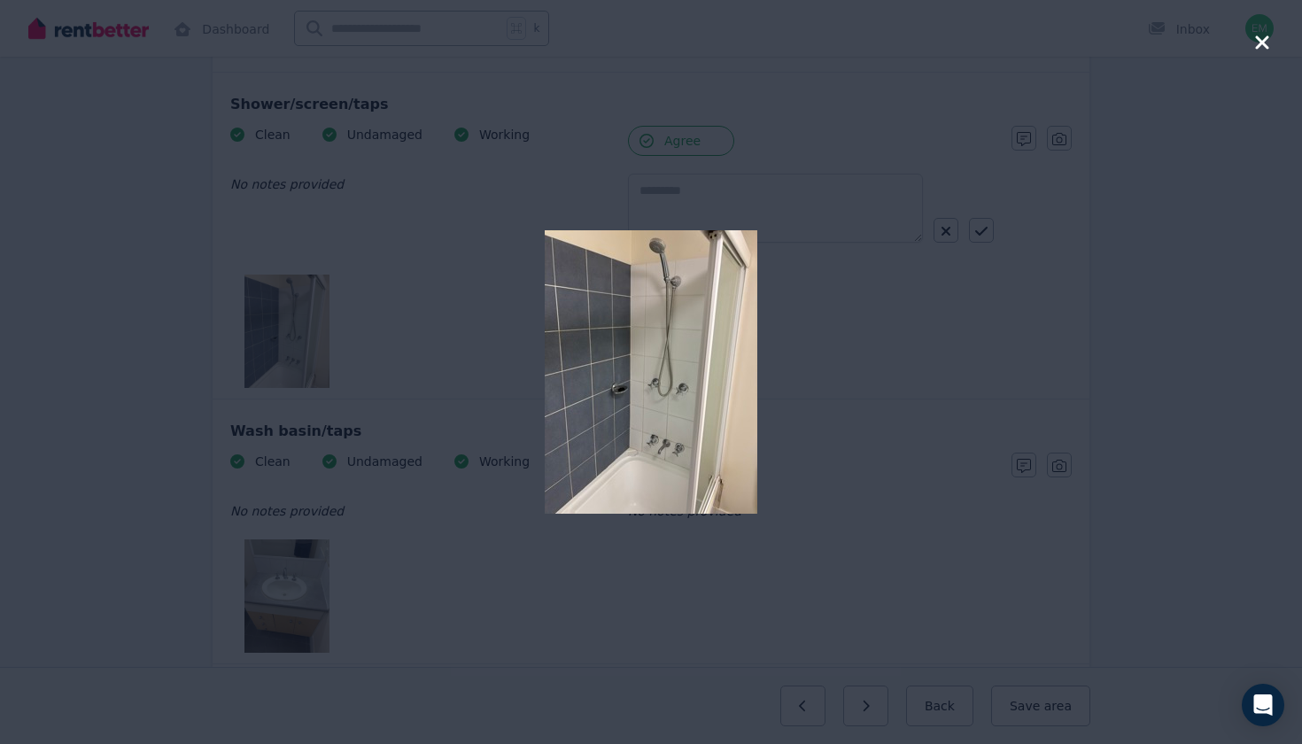
click at [1055, 224] on div at bounding box center [651, 372] width 1302 height 744
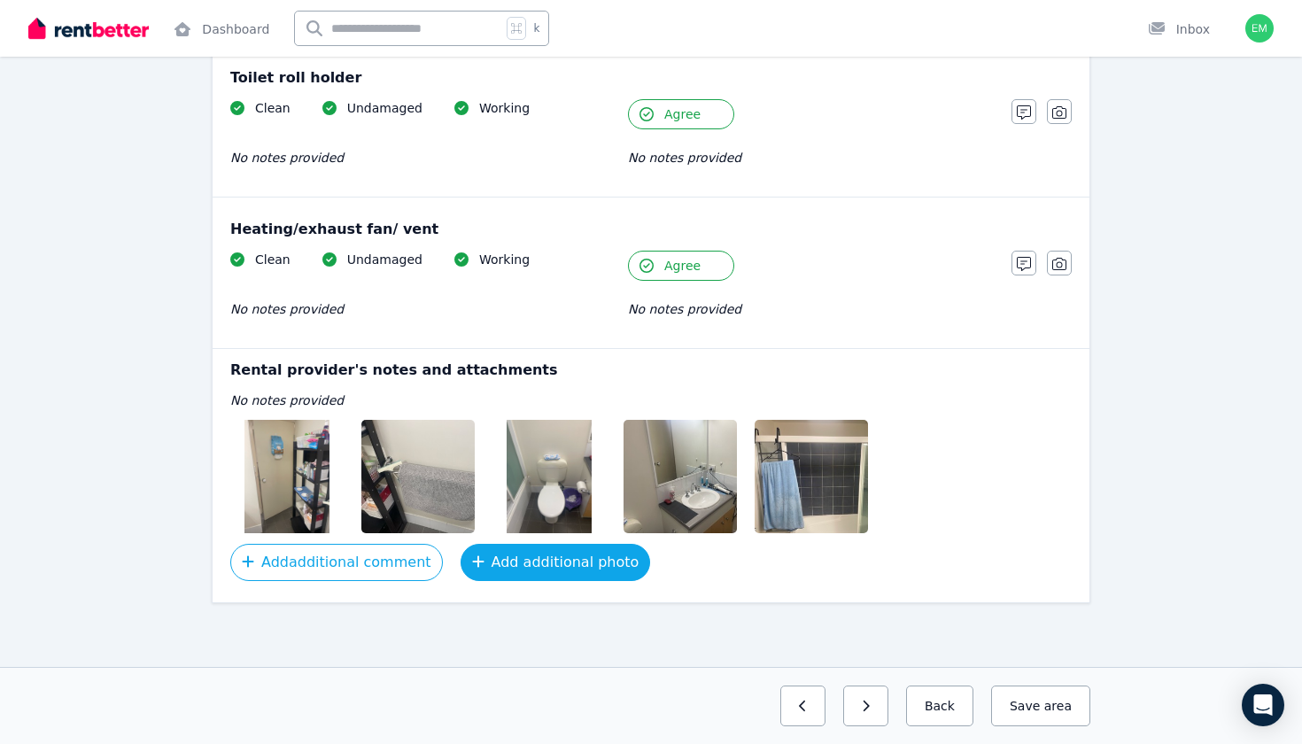
scroll to position [2818, 0]
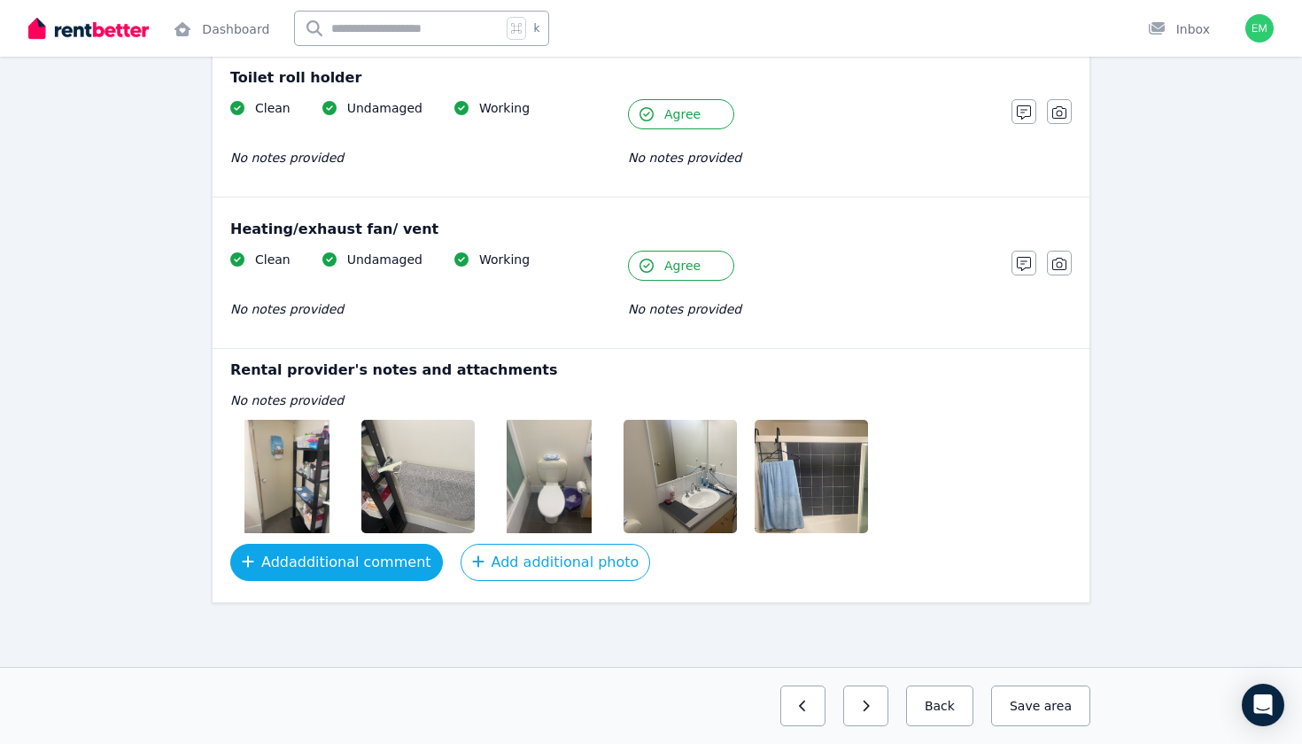
click at [361, 564] on button "Add additional comment" at bounding box center [336, 562] width 213 height 37
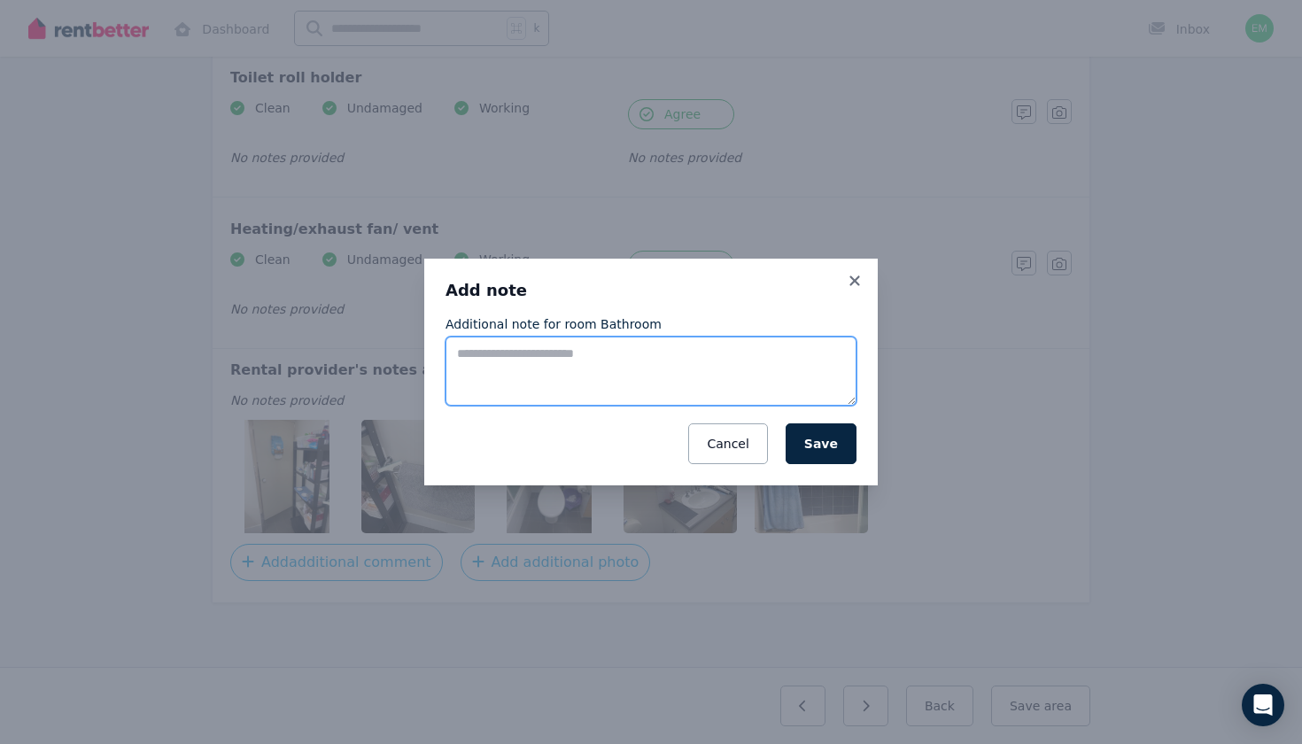
click at [665, 347] on textarea "Additional note for room Bathroom" at bounding box center [651, 371] width 411 height 69
click at [859, 282] on icon at bounding box center [855, 281] width 18 height 16
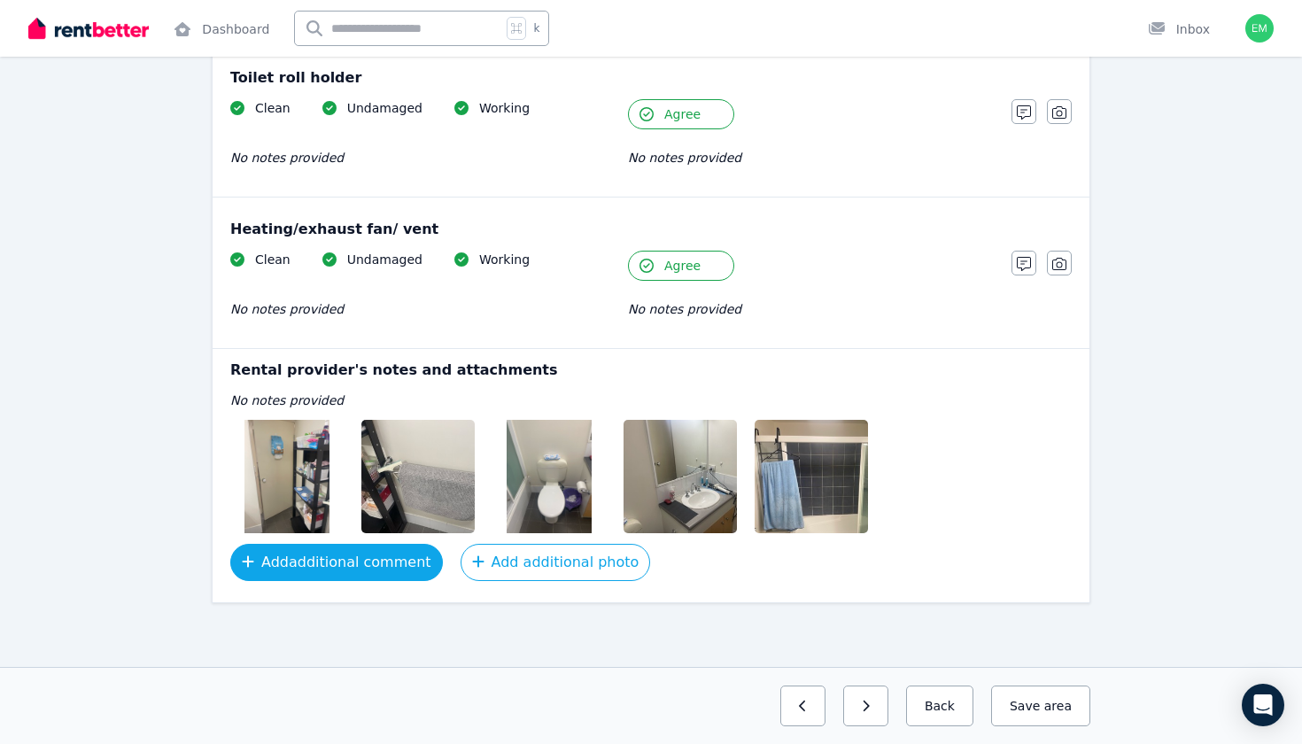
click at [336, 559] on button "Add additional comment" at bounding box center [336, 562] width 213 height 37
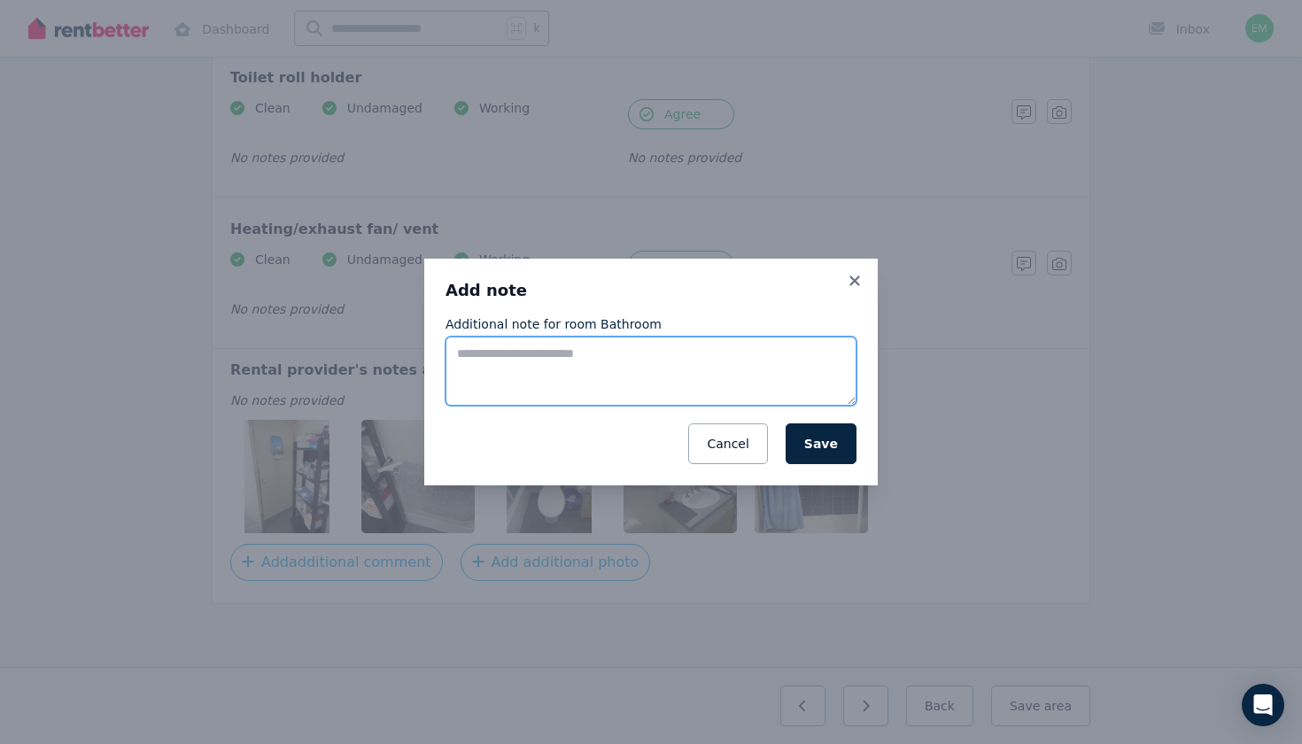
click at [558, 361] on textarea "Additional note for room Bathroom" at bounding box center [651, 371] width 411 height 69
paste textarea "**********"
drag, startPoint x: 561, startPoint y: 356, endPoint x: 527, endPoint y: 355, distance: 33.7
click at [527, 355] on textarea "**********" at bounding box center [651, 371] width 411 height 69
click at [663, 369] on textarea "**********" at bounding box center [651, 371] width 411 height 69
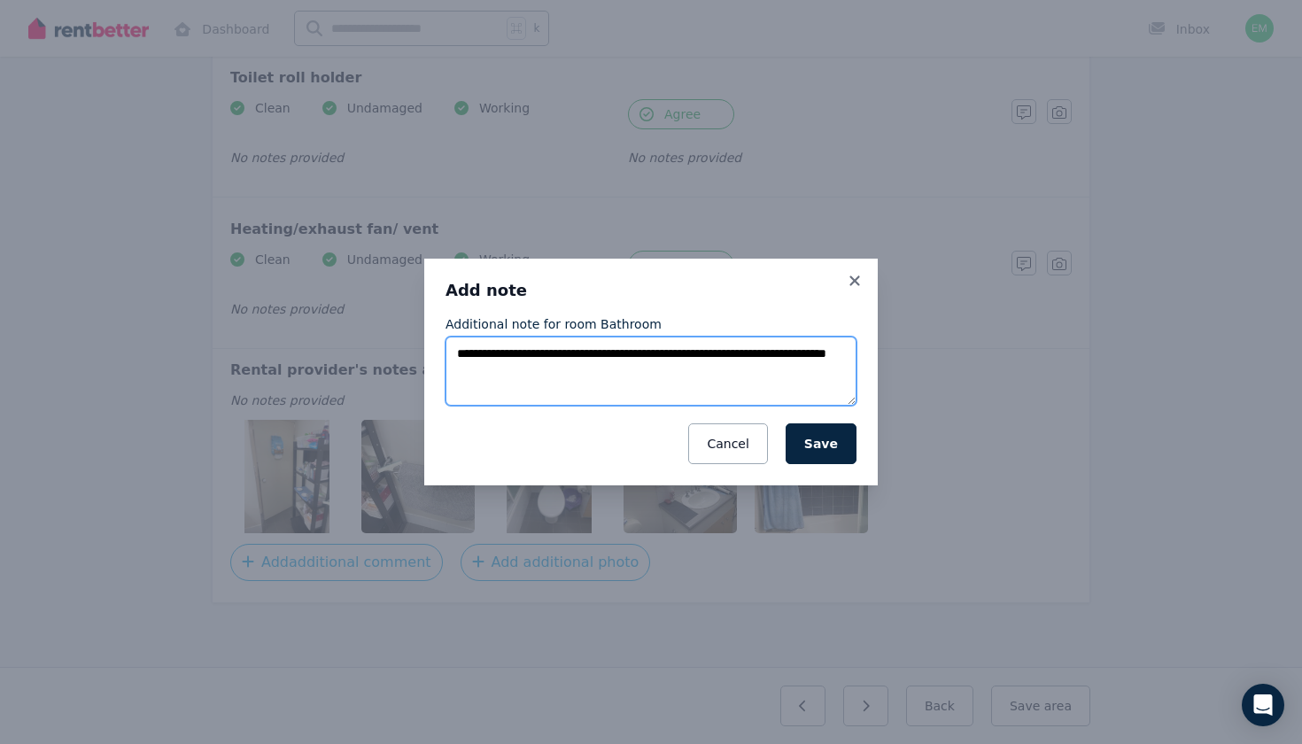
click at [618, 387] on textarea "**********" at bounding box center [651, 371] width 411 height 69
click at [542, 369] on textarea "**********" at bounding box center [651, 371] width 411 height 69
paste textarea "**********"
type textarea "**********"
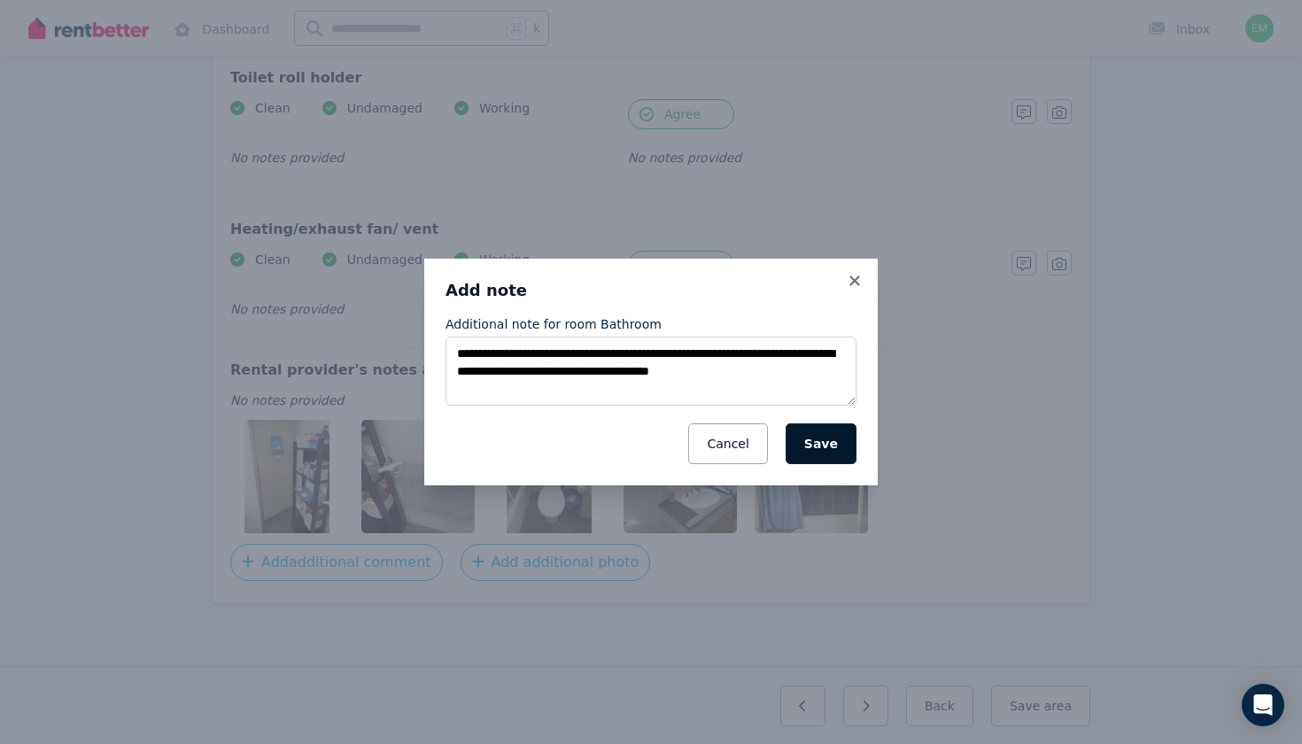
click at [836, 447] on button "Save" at bounding box center [821, 444] width 71 height 41
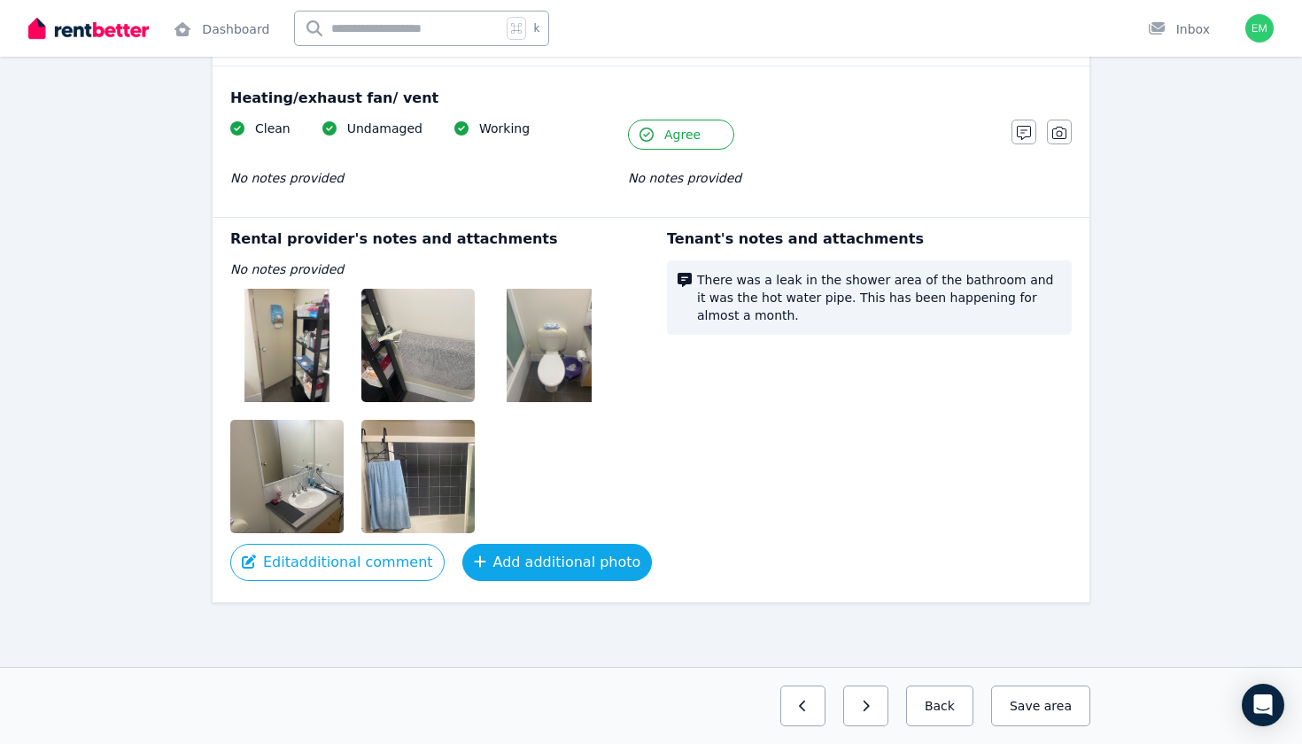
scroll to position [2971, 0]
click at [579, 544] on button "Add additional photo" at bounding box center [558, 562] width 190 height 37
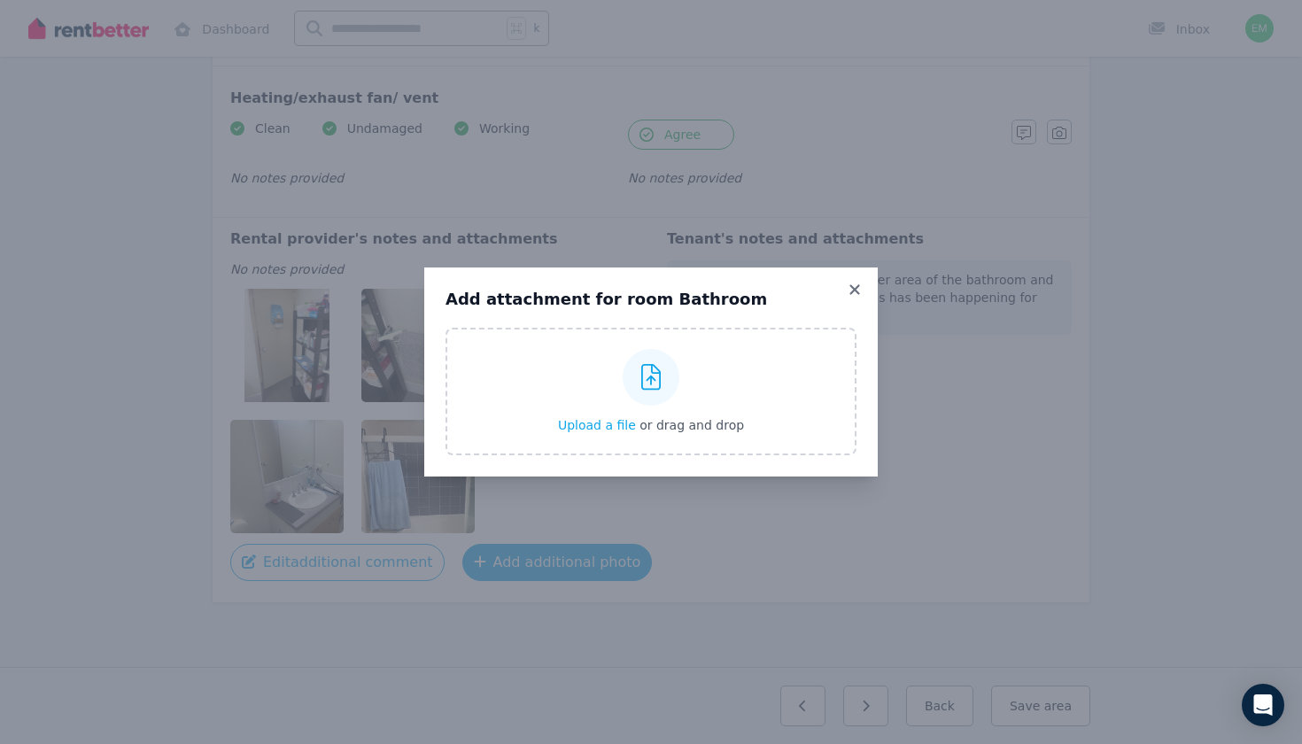
scroll to position [2950, 0]
click at [650, 376] on icon at bounding box center [651, 377] width 20 height 27
click at [0, 0] on input "Upload a file or drag and drop" at bounding box center [0, 0] width 0 height 0
click at [655, 389] on icon at bounding box center [651, 377] width 20 height 27
click at [0, 0] on input "Upload a file or drag and drop" at bounding box center [0, 0] width 0 height 0
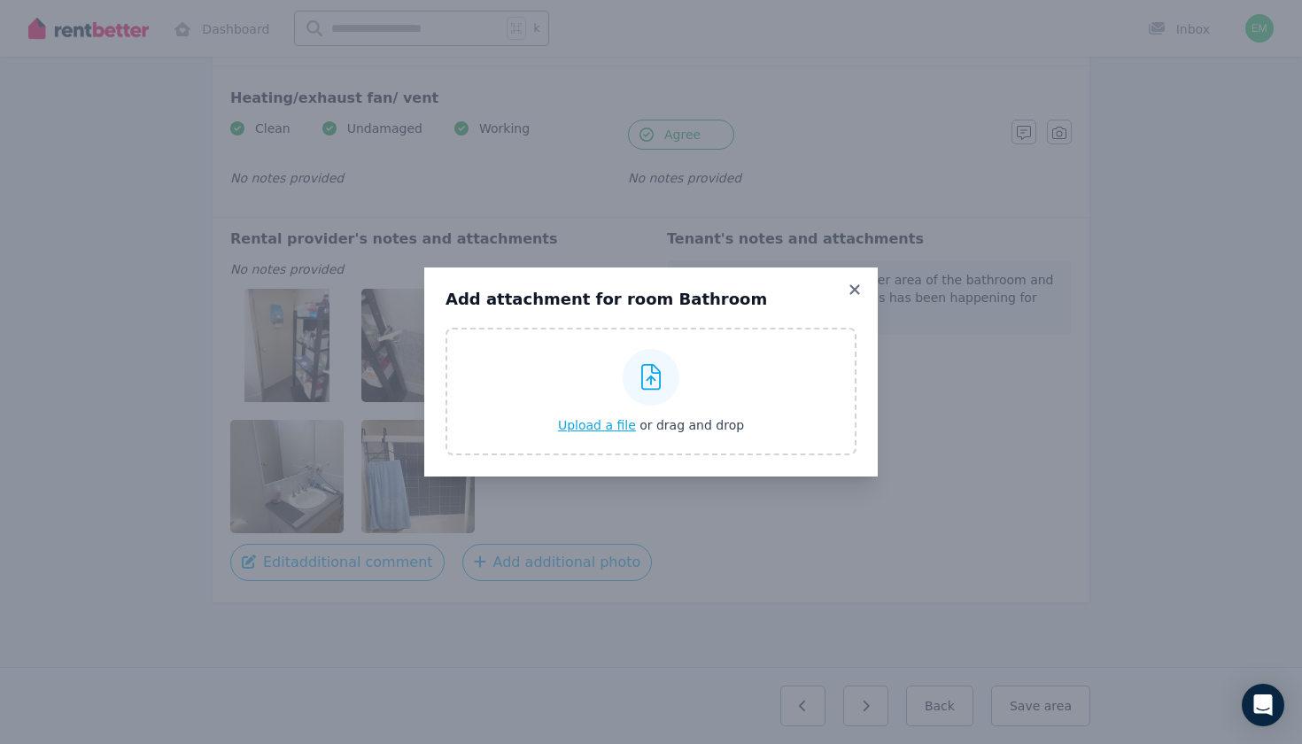
click at [676, 371] on div at bounding box center [651, 377] width 57 height 57
click at [0, 0] on input "Upload a file or drag and drop" at bounding box center [0, 0] width 0 height 0
click at [857, 292] on icon at bounding box center [855, 289] width 10 height 10
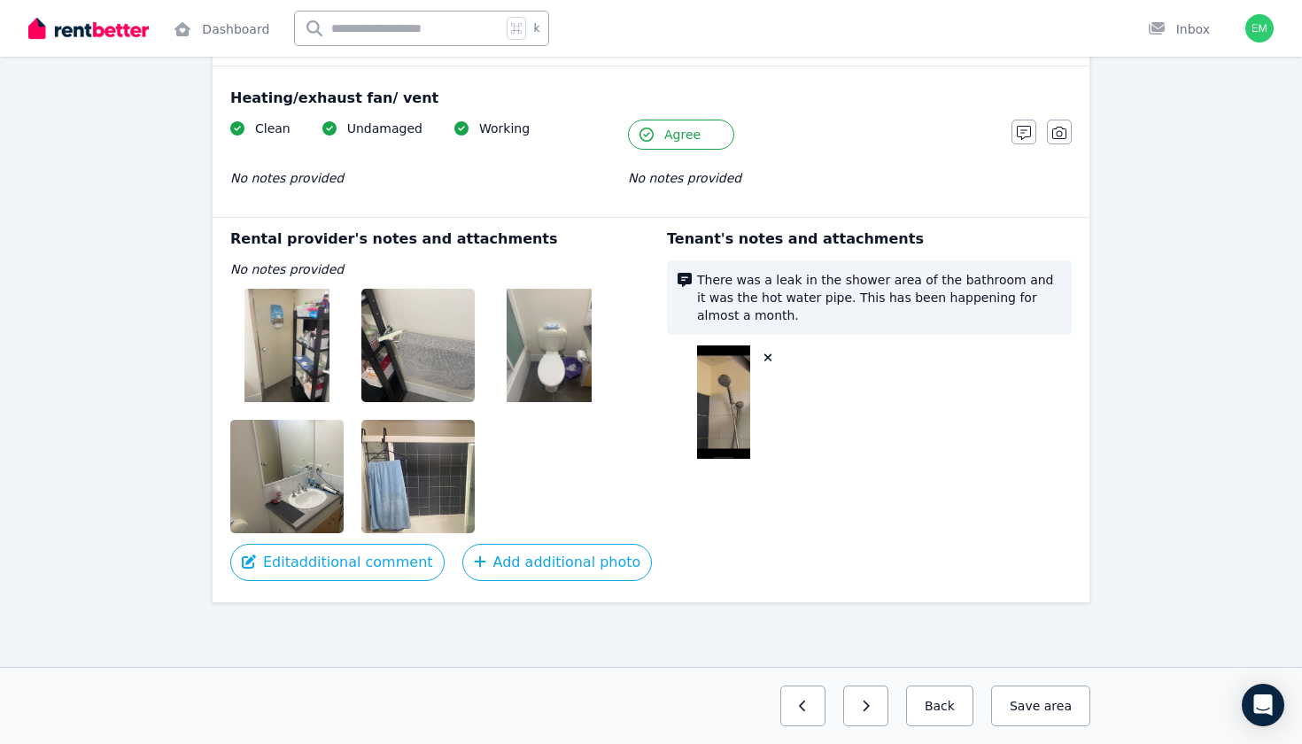
click at [810, 423] on div at bounding box center [869, 402] width 405 height 113
click at [1084, 707] on button "Save area" at bounding box center [1040, 706] width 99 height 41
click at [1069, 719] on button "Save area" at bounding box center [1040, 706] width 99 height 41
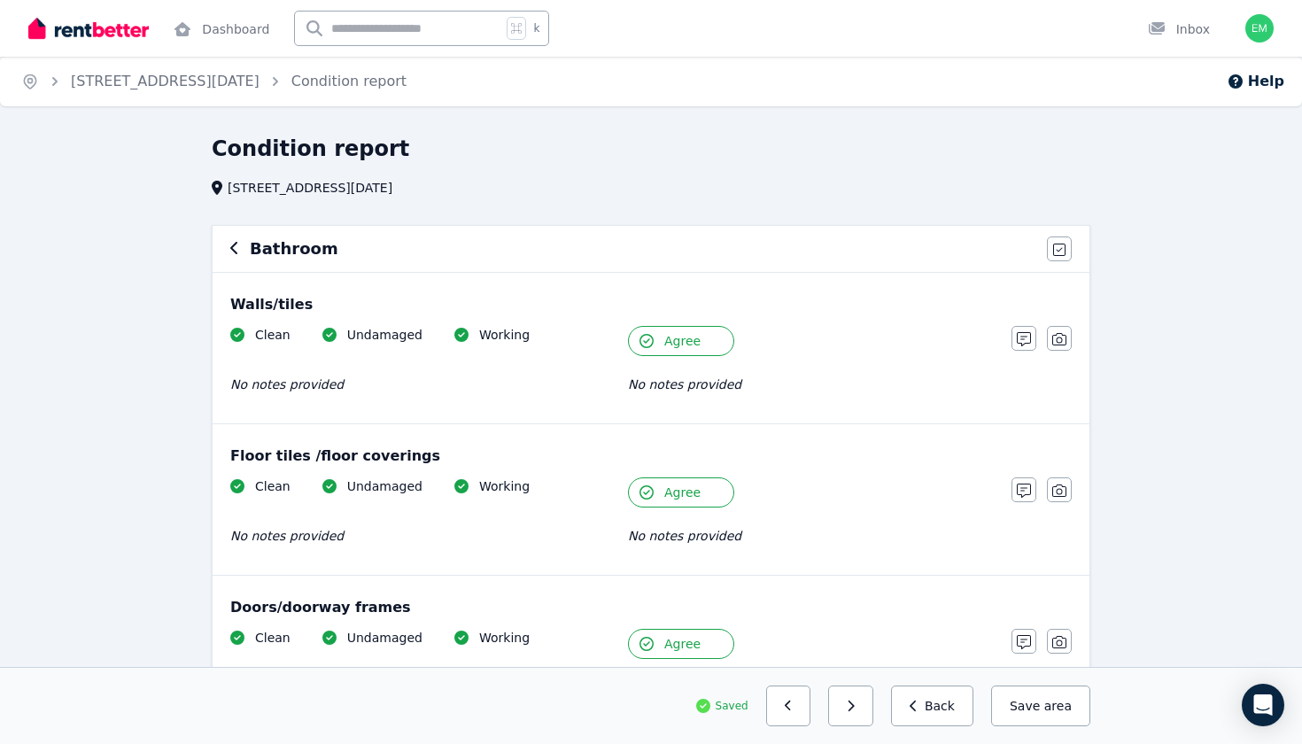
scroll to position [0, 0]
click at [229, 250] on div "Bathroom Agree all items" at bounding box center [651, 249] width 877 height 46
click at [232, 250] on icon "button" at bounding box center [233, 248] width 7 height 12
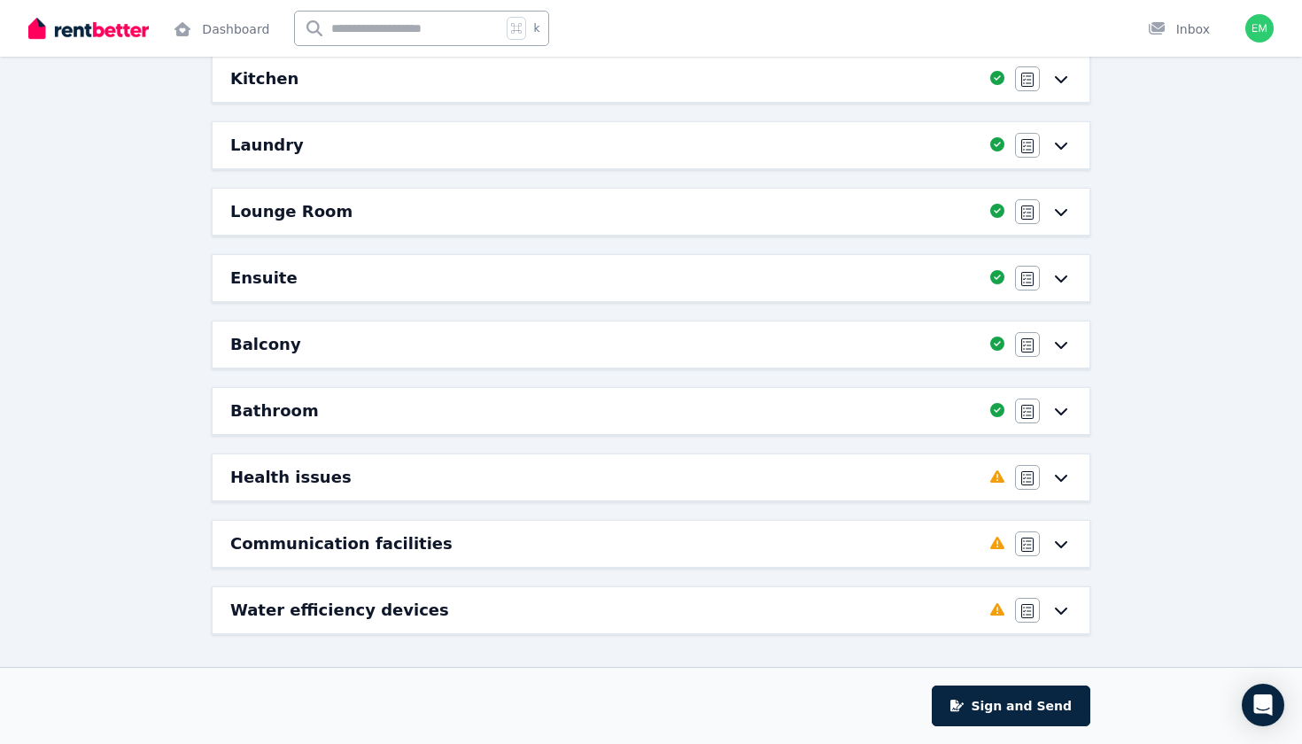
scroll to position [369, 0]
click at [571, 480] on div "Health issues" at bounding box center [605, 477] width 750 height 25
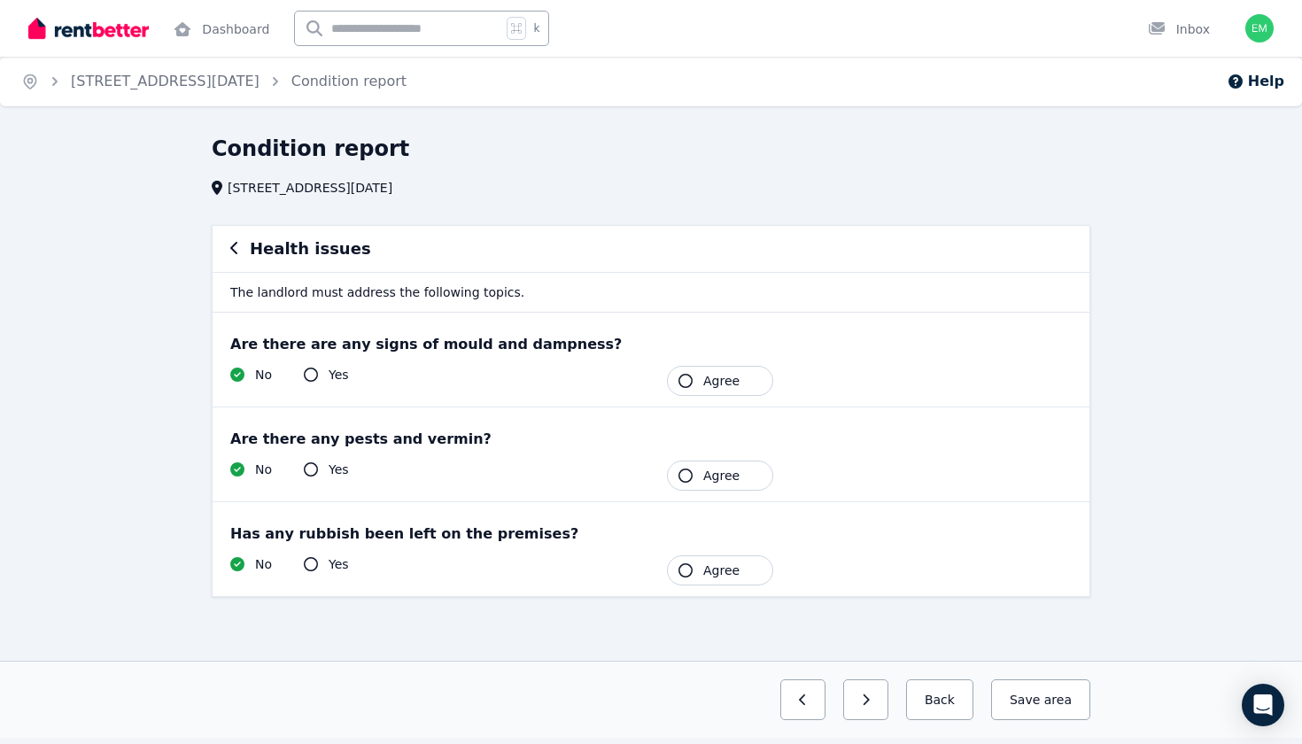
scroll to position [0, 0]
click at [680, 376] on icon "button" at bounding box center [686, 381] width 14 height 14
click at [687, 478] on icon "button" at bounding box center [686, 476] width 14 height 14
click at [696, 564] on button "Agree" at bounding box center [720, 571] width 106 height 30
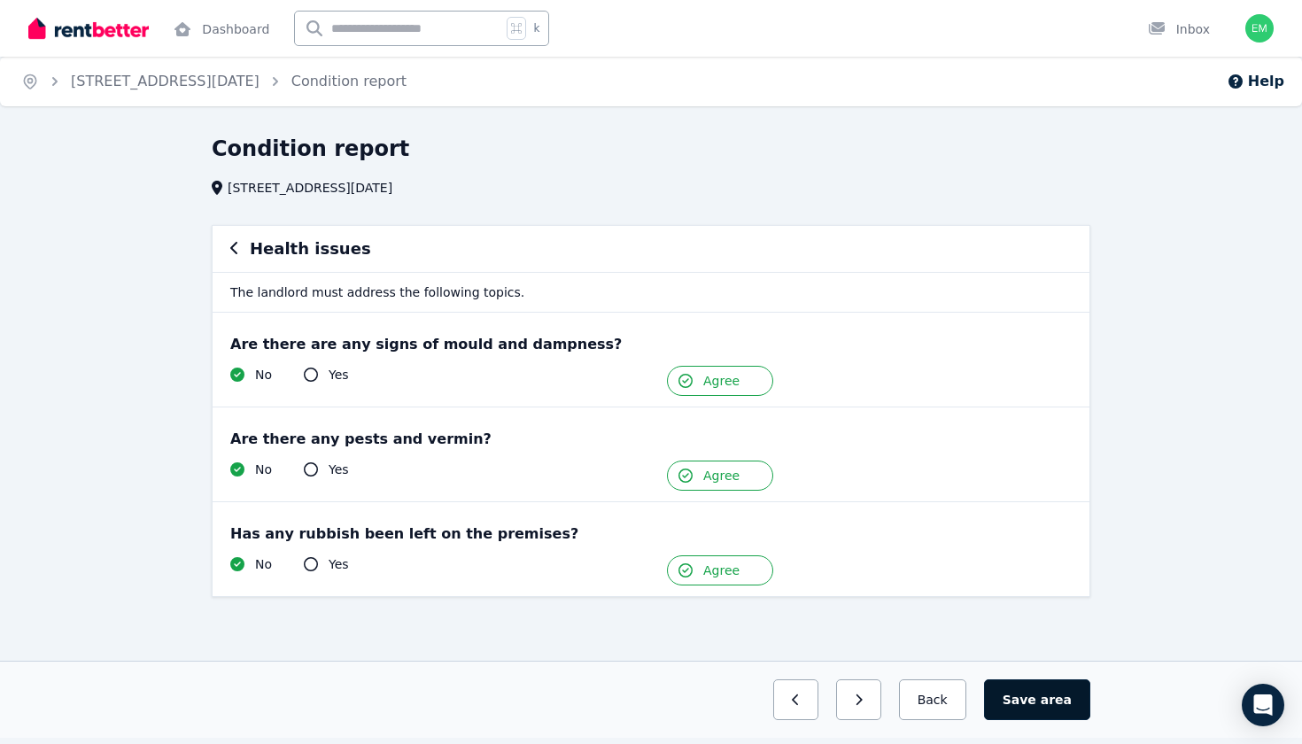
click at [1031, 706] on button "Save area" at bounding box center [1037, 700] width 106 height 41
click at [855, 696] on icon "button" at bounding box center [851, 700] width 8 height 12
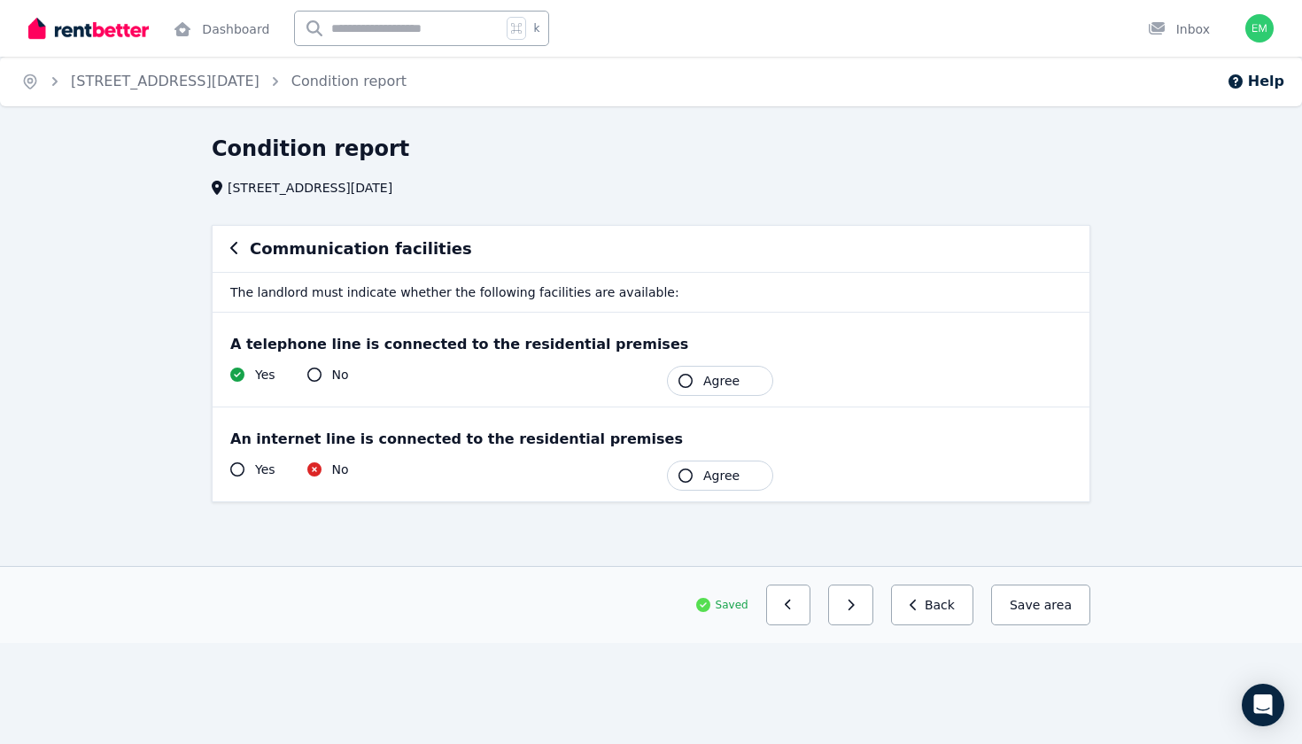
click at [725, 481] on span "Agree" at bounding box center [722, 476] width 36 height 18
click at [716, 395] on button "Agree" at bounding box center [720, 381] width 106 height 30
click at [1046, 618] on button "Save area" at bounding box center [1037, 605] width 106 height 41
click at [874, 610] on button "button" at bounding box center [850, 605] width 45 height 41
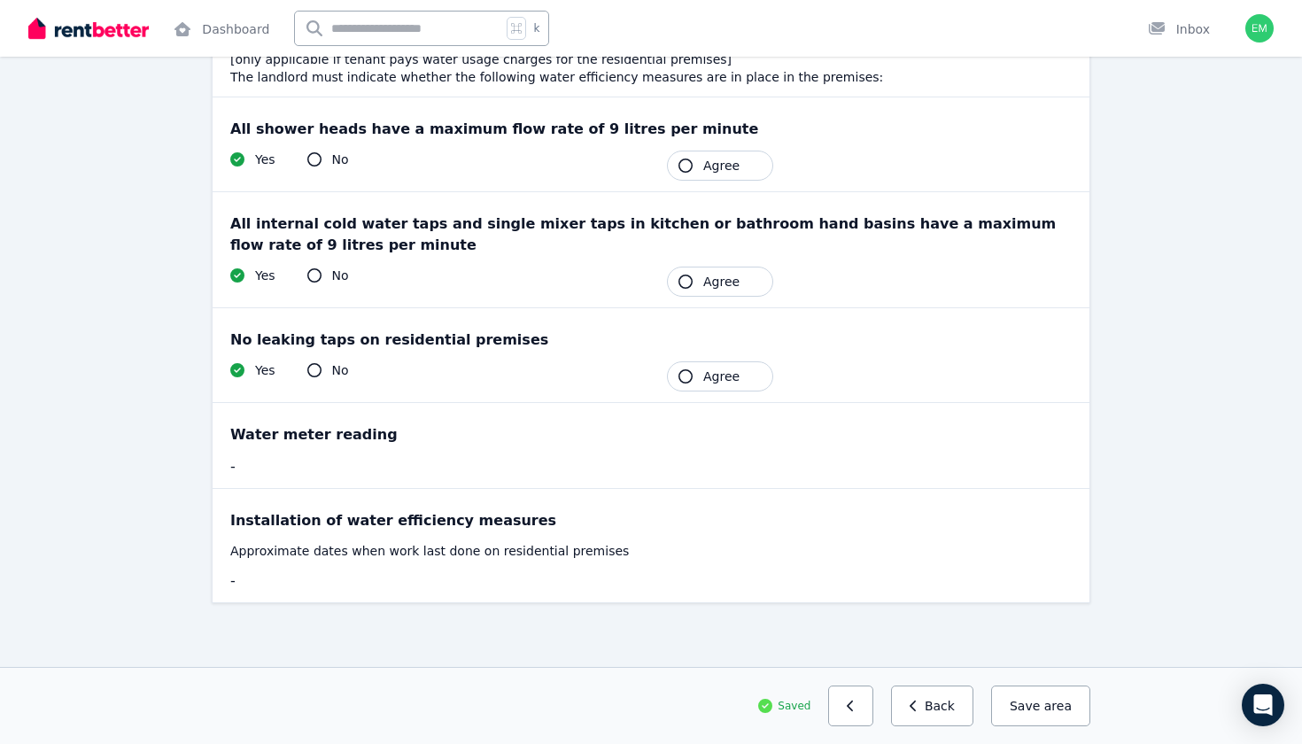
scroll to position [233, 0]
click at [696, 160] on button "Agree" at bounding box center [720, 166] width 106 height 30
click at [716, 287] on span "Agree" at bounding box center [722, 282] width 36 height 18
click at [727, 397] on div "No leaking taps on residential premises Yes No Tenant Agree" at bounding box center [651, 355] width 877 height 94
click at [722, 380] on span "Agree" at bounding box center [722, 377] width 36 height 18
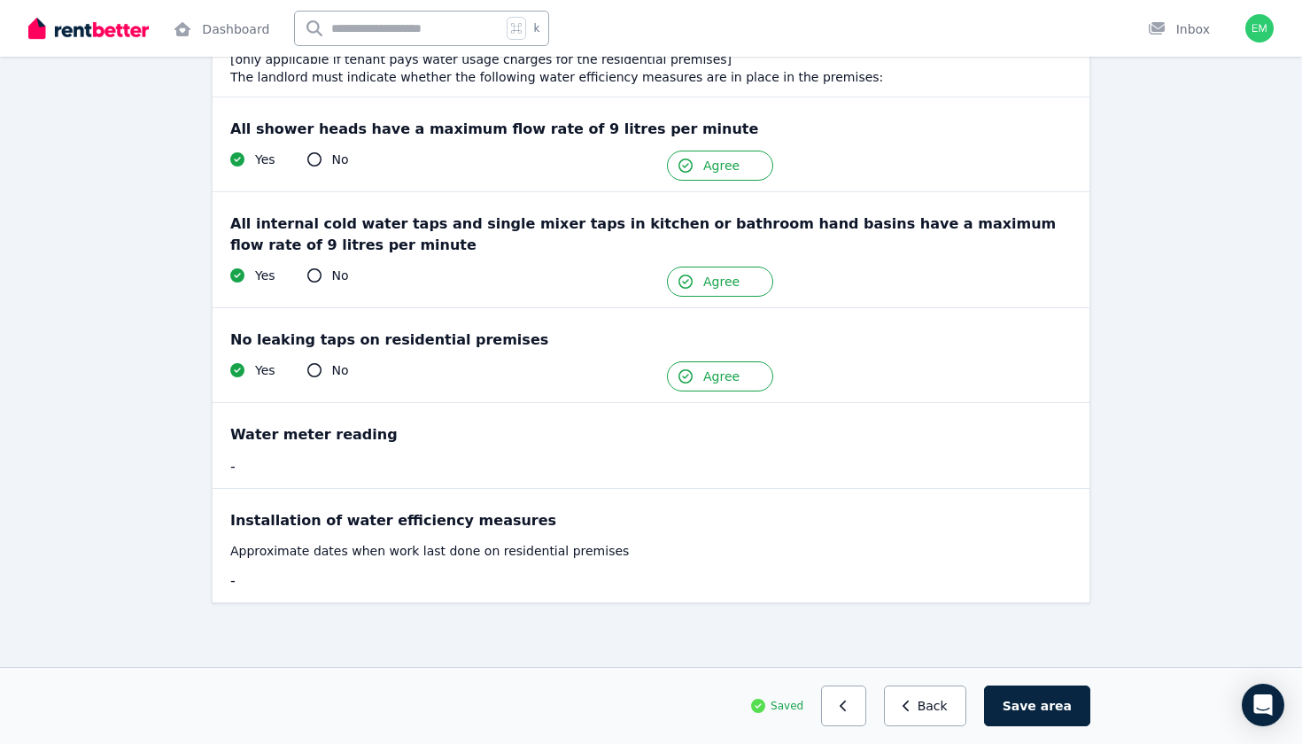
click at [318, 370] on icon at bounding box center [314, 370] width 14 height 14
click at [311, 370] on icon at bounding box center [314, 370] width 14 height 14
click at [727, 374] on span "Agree" at bounding box center [722, 377] width 36 height 18
click at [315, 373] on icon at bounding box center [314, 370] width 14 height 14
drag, startPoint x: 225, startPoint y: 341, endPoint x: 500, endPoint y: 353, distance: 274.9
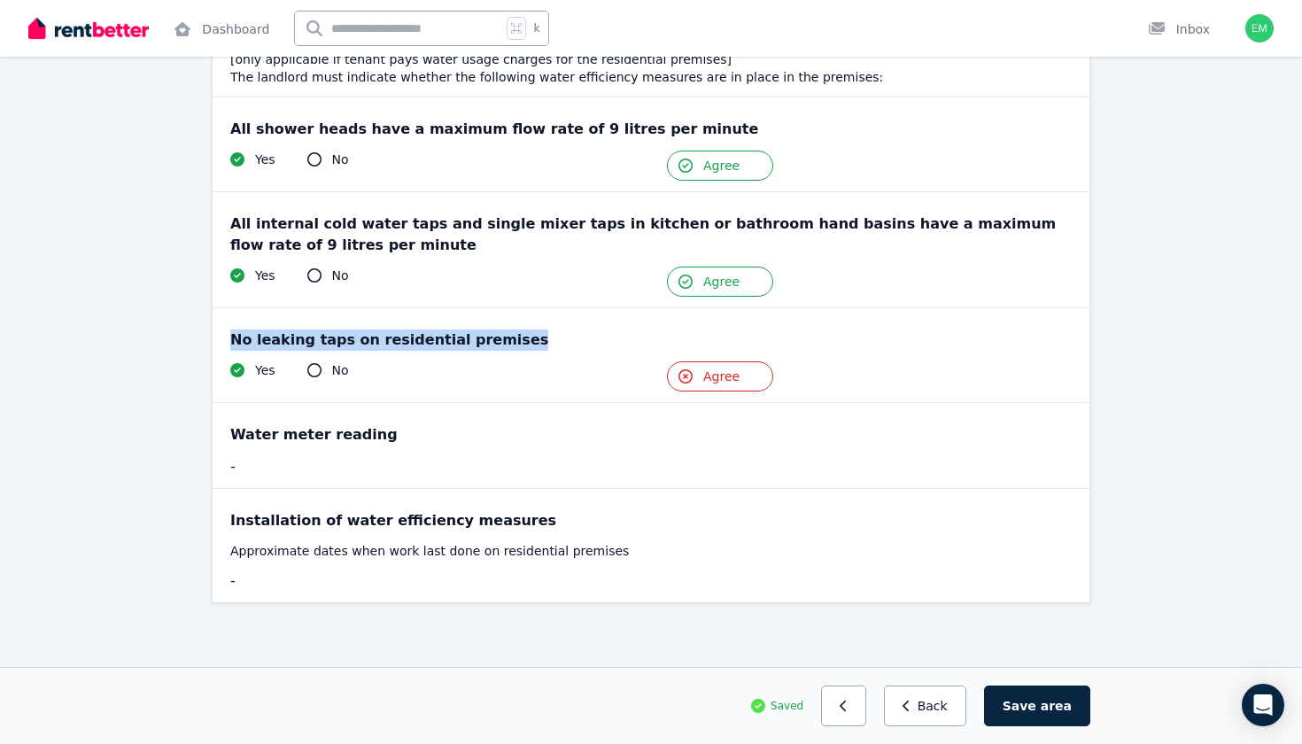
click at [500, 353] on div "No leaking taps on residential premises Yes No Tenant Agree" at bounding box center [651, 355] width 877 height 94
copy div "No leaking taps on residential premises"
click at [409, 381] on div "Yes No Tenant Agree" at bounding box center [651, 376] width 842 height 30
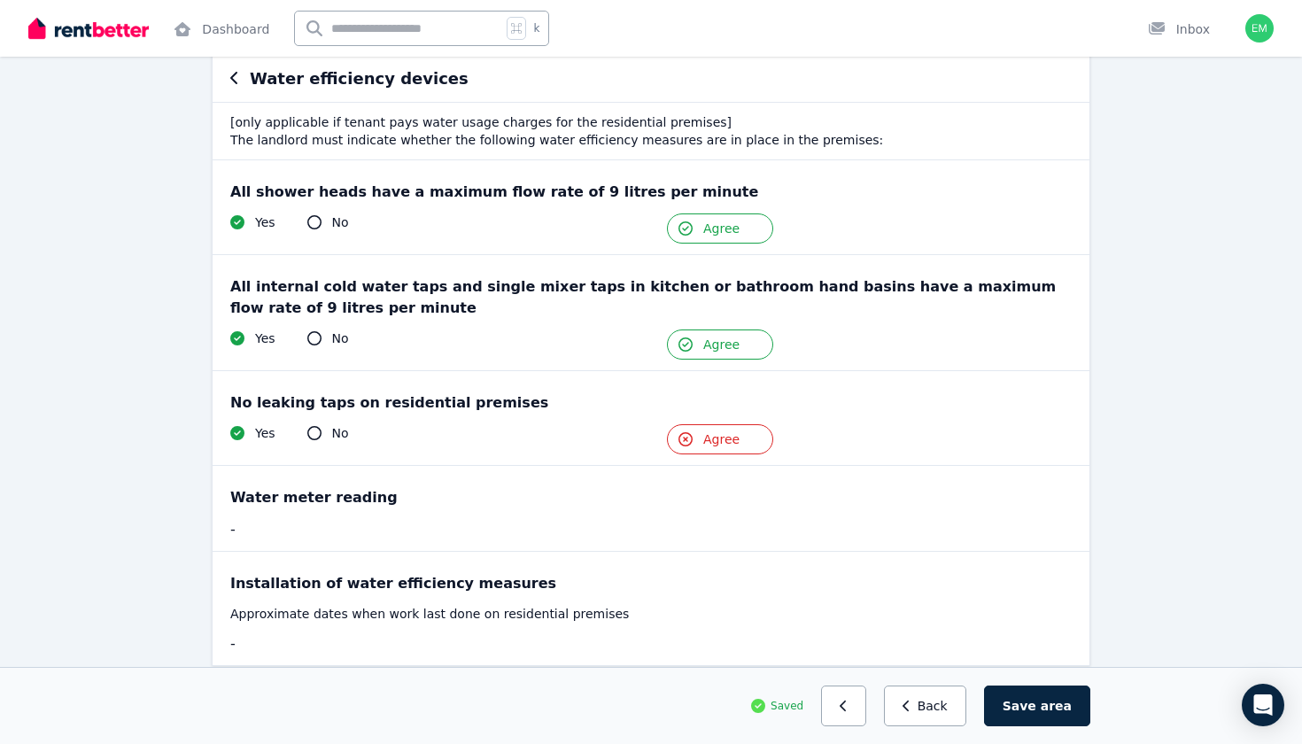
scroll to position [167, 0]
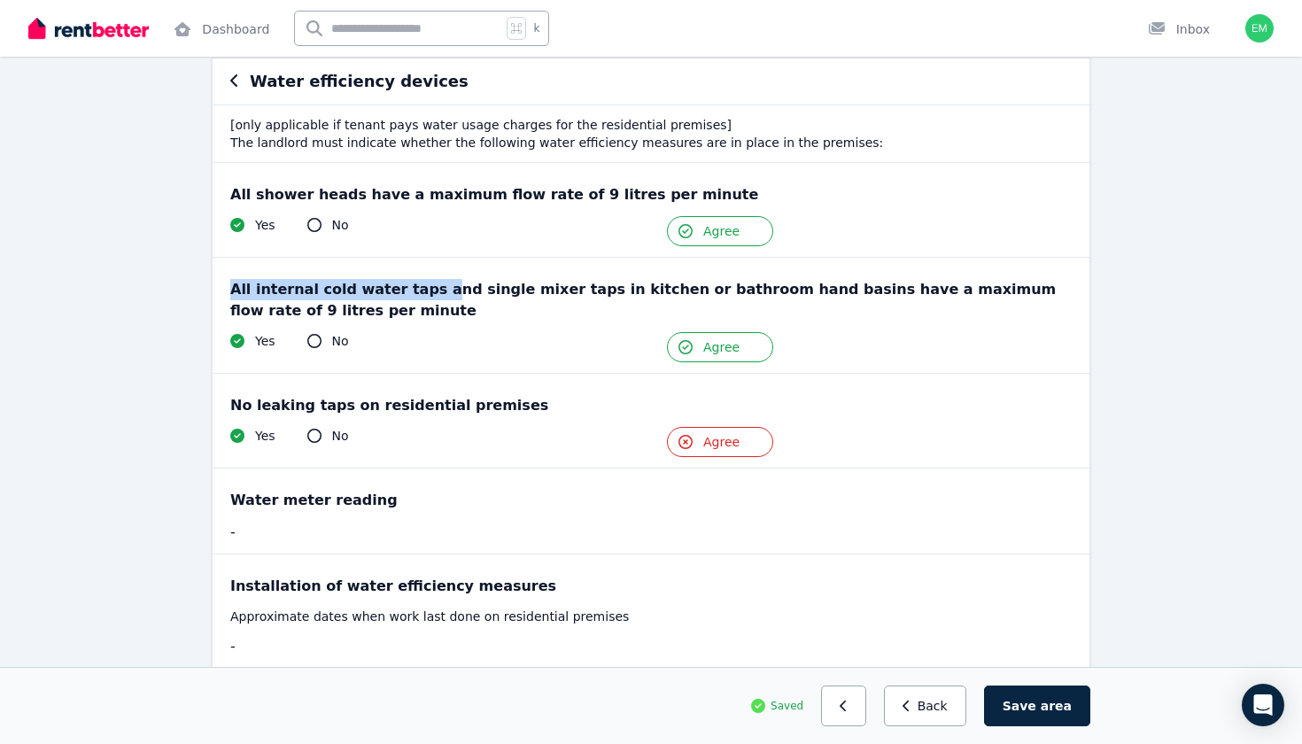
drag, startPoint x: 235, startPoint y: 290, endPoint x: 424, endPoint y: 297, distance: 188.9
click at [424, 297] on div "All internal cold water taps and single mixer taps in kitchen or bathroom hand …" at bounding box center [651, 300] width 842 height 43
copy div "All internal cold water taps a"
click at [384, 344] on div "Yes No" at bounding box center [432, 341] width 405 height 18
click at [312, 434] on icon at bounding box center [314, 436] width 14 height 14
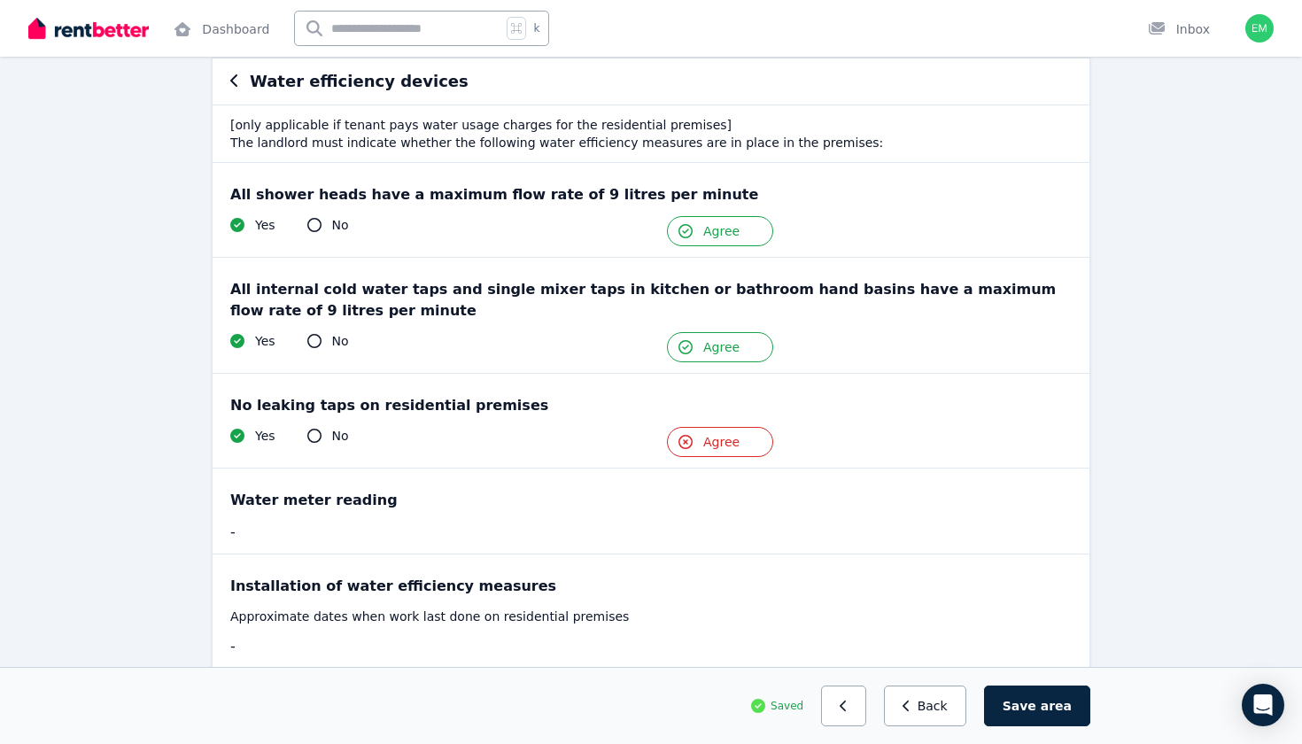
click at [312, 434] on icon at bounding box center [314, 436] width 14 height 14
click at [731, 451] on button "Agree" at bounding box center [720, 442] width 106 height 30
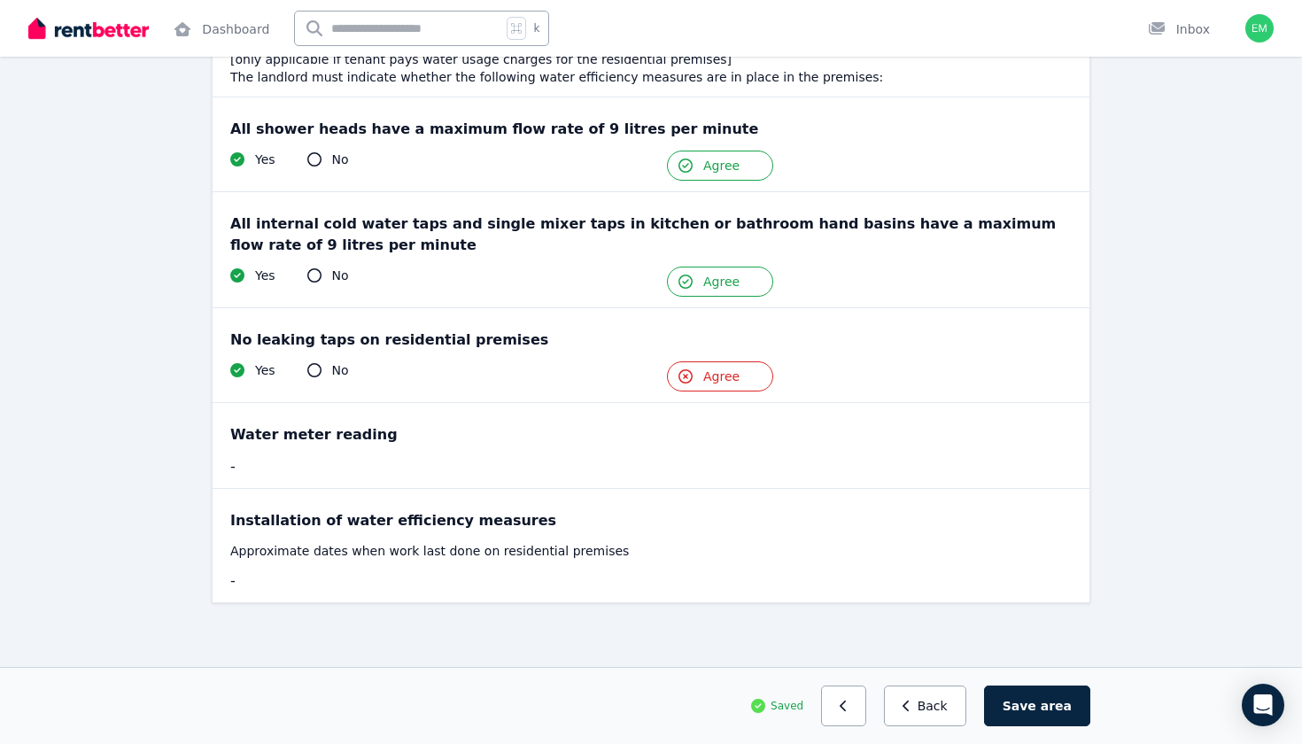
scroll to position [233, 0]
click at [1016, 709] on button "Save area" at bounding box center [1037, 706] width 106 height 41
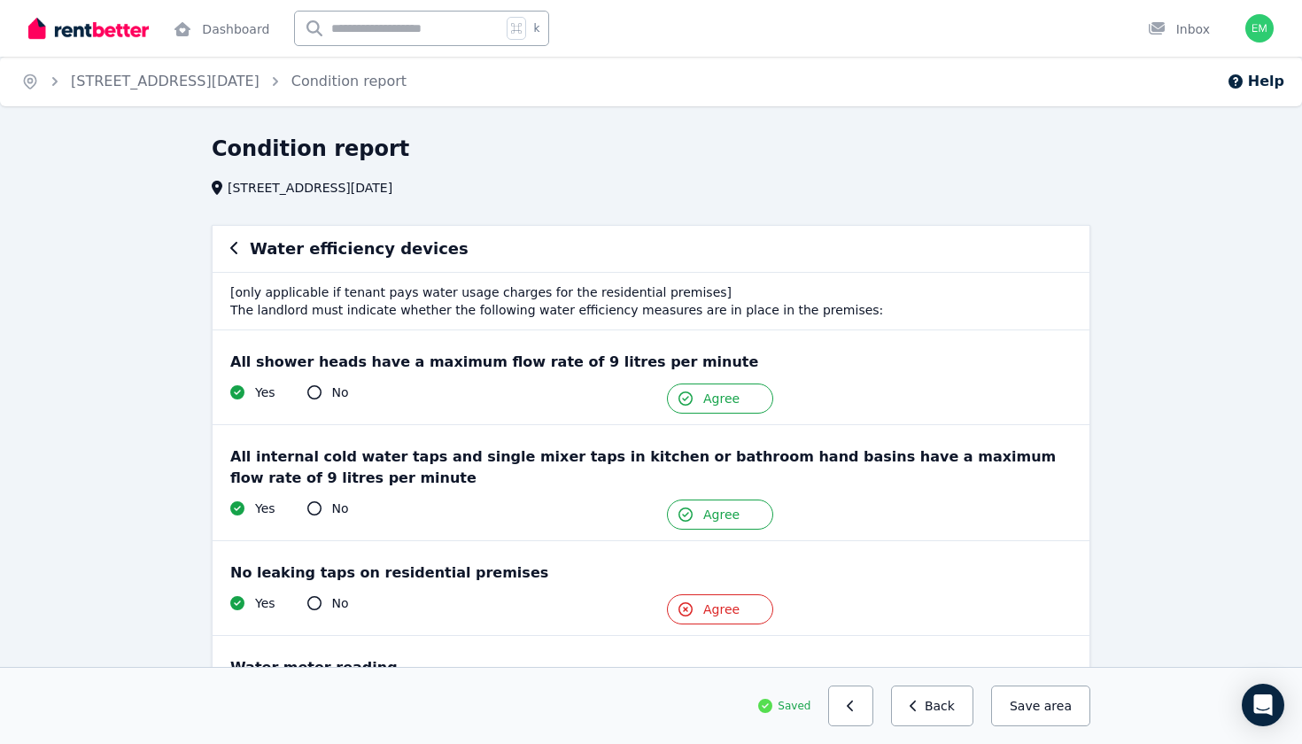
scroll to position [0, 0]
click at [248, 254] on div "Water efficiency devices" at bounding box center [651, 249] width 842 height 25
click at [237, 254] on icon "button" at bounding box center [233, 248] width 7 height 12
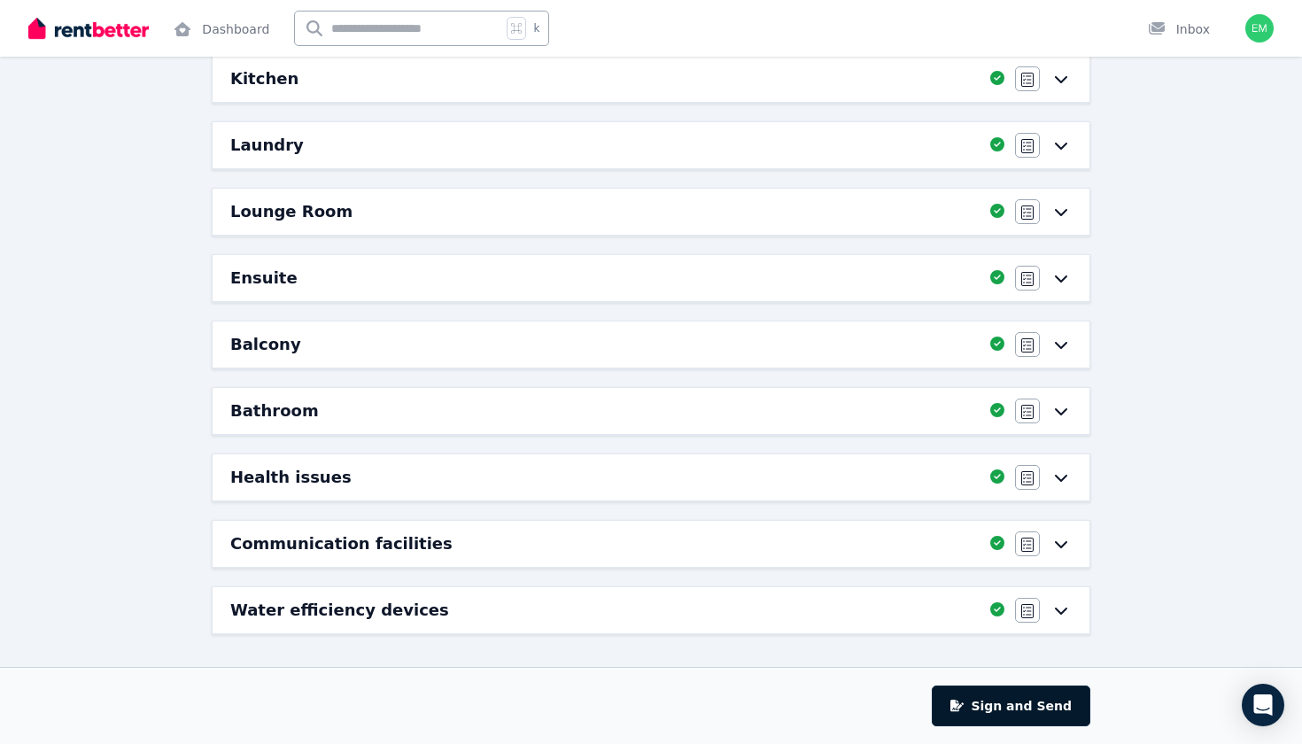
scroll to position [369, 0]
click at [991, 703] on button "Sign and Send" at bounding box center [1011, 706] width 159 height 41
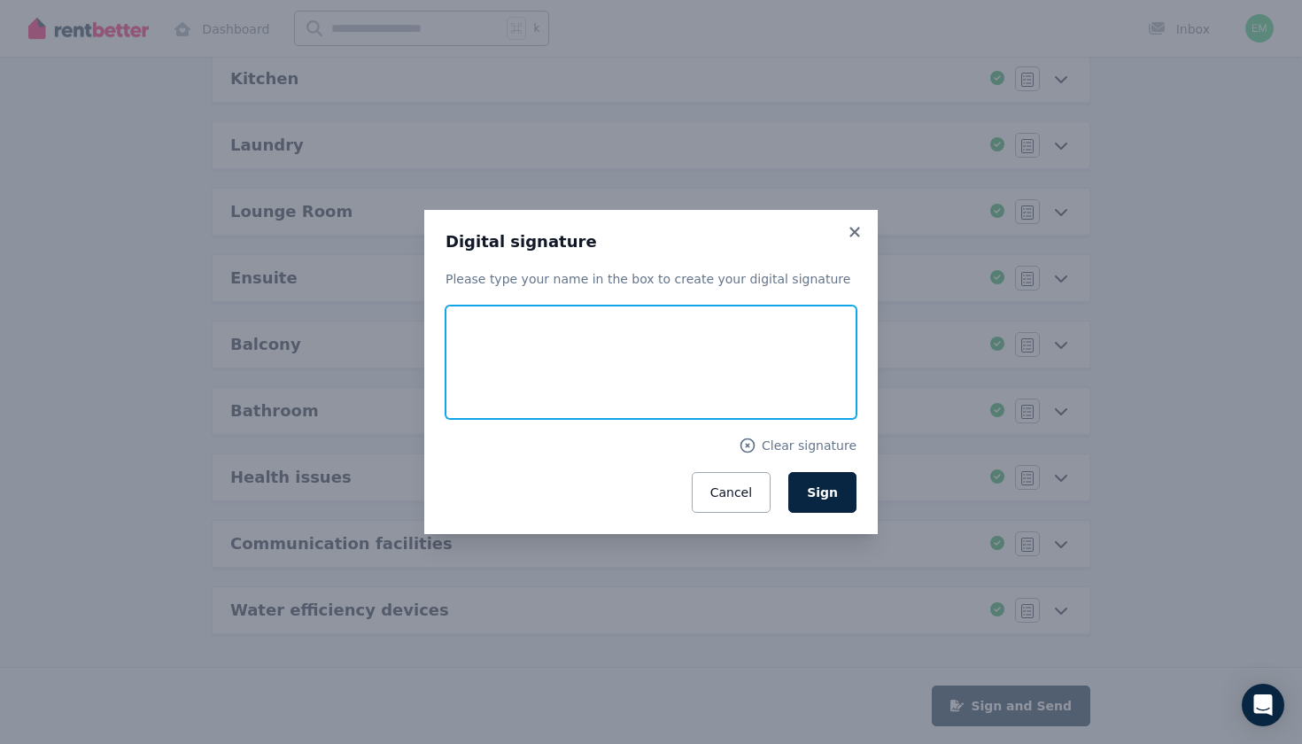
click at [640, 375] on input "text" at bounding box center [651, 362] width 411 height 113
type input "*********"
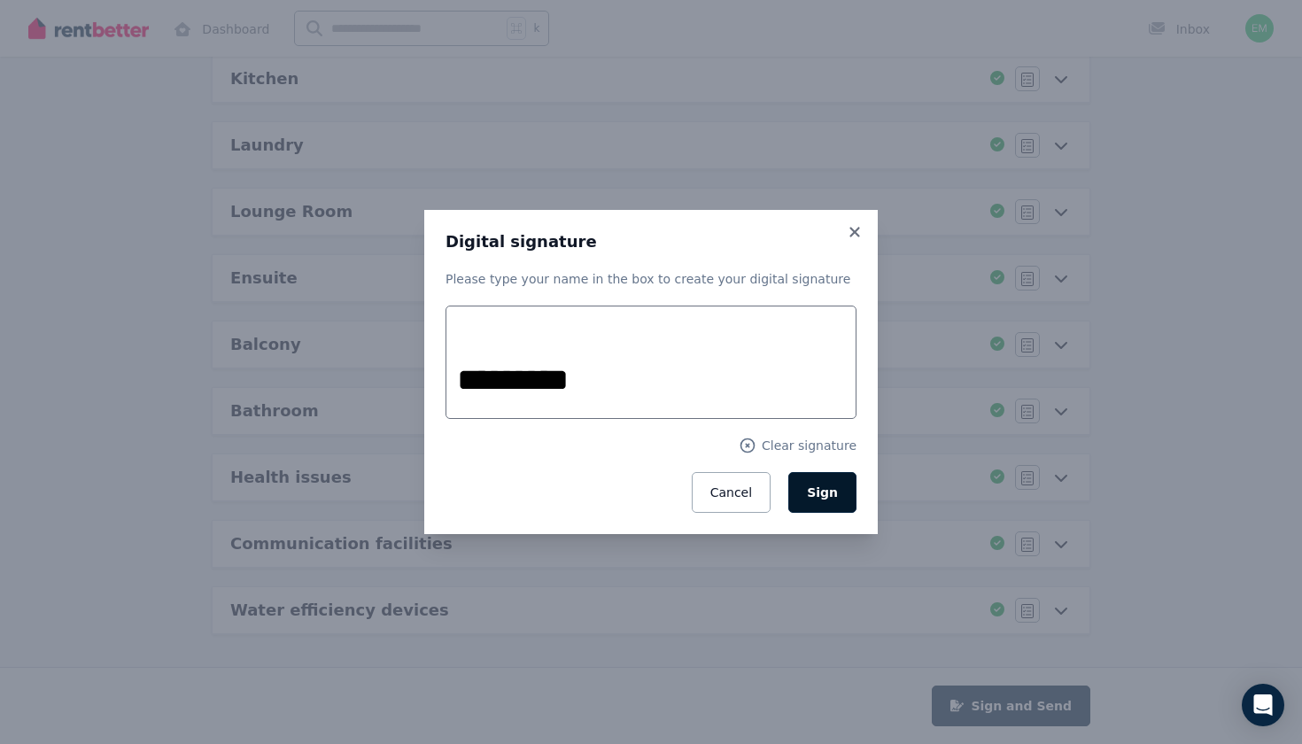
click at [823, 494] on span "Sign" at bounding box center [822, 493] width 31 height 14
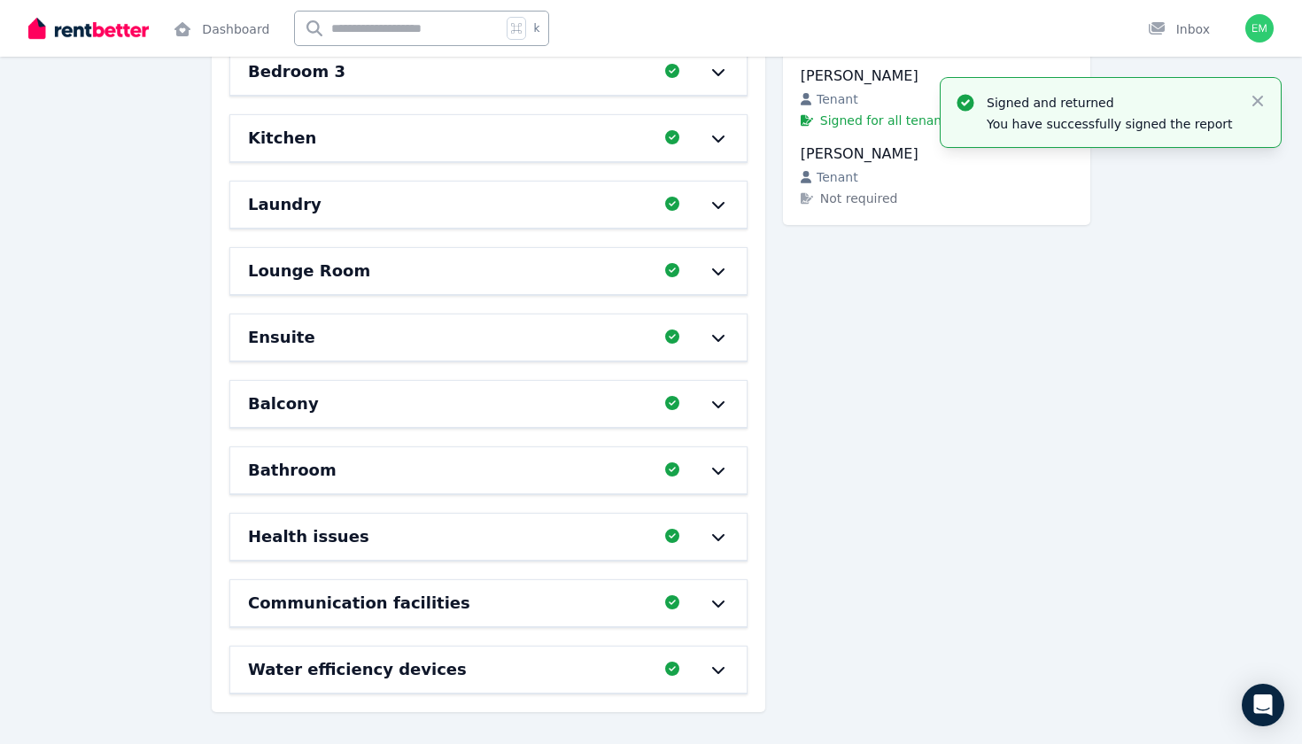
scroll to position [377, 0]
click at [1257, 90] on div "Signed and returned You have successfully signed the report Close" at bounding box center [1111, 112] width 340 height 69
click at [1257, 93] on icon "button" at bounding box center [1258, 101] width 18 height 18
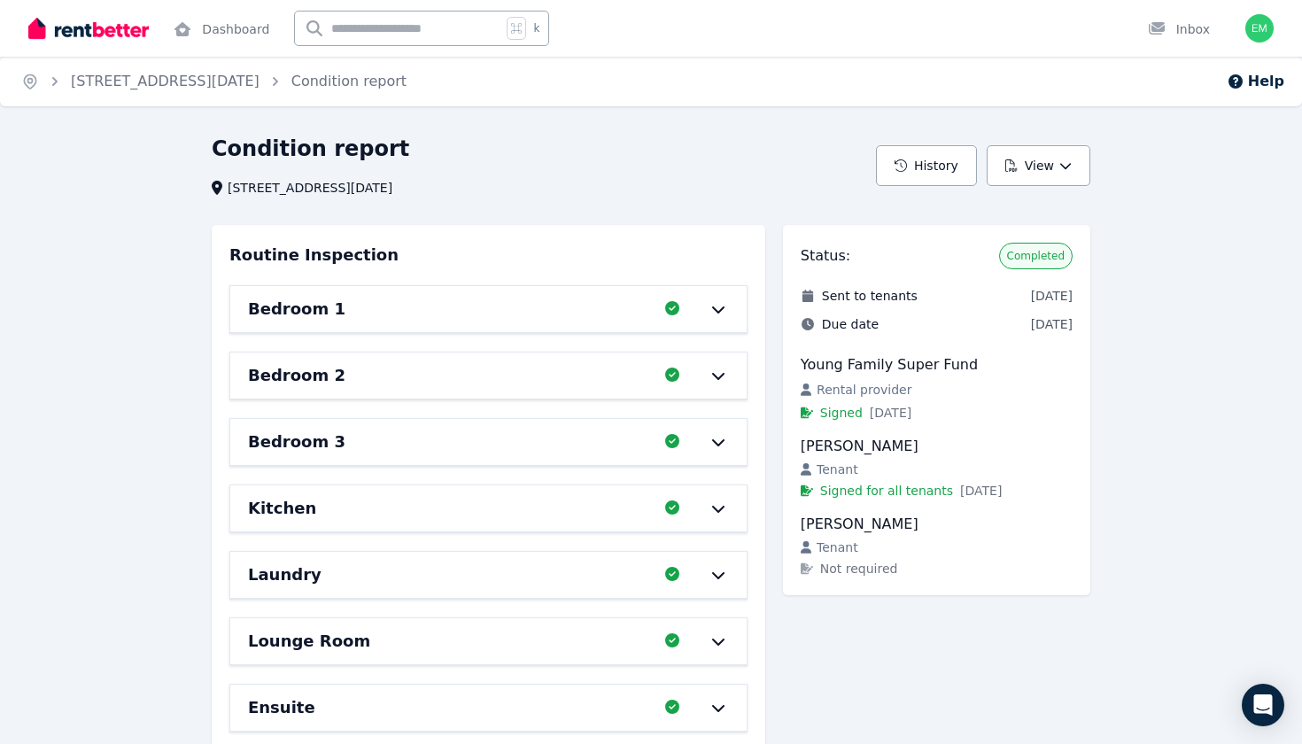
scroll to position [0, 0]
click at [1039, 158] on button "View" at bounding box center [1039, 165] width 104 height 41
click at [1262, 252] on div "Condition report [STREET_ADDRESS][DATE] History View View report Download as PD…" at bounding box center [651, 625] width 1302 height 980
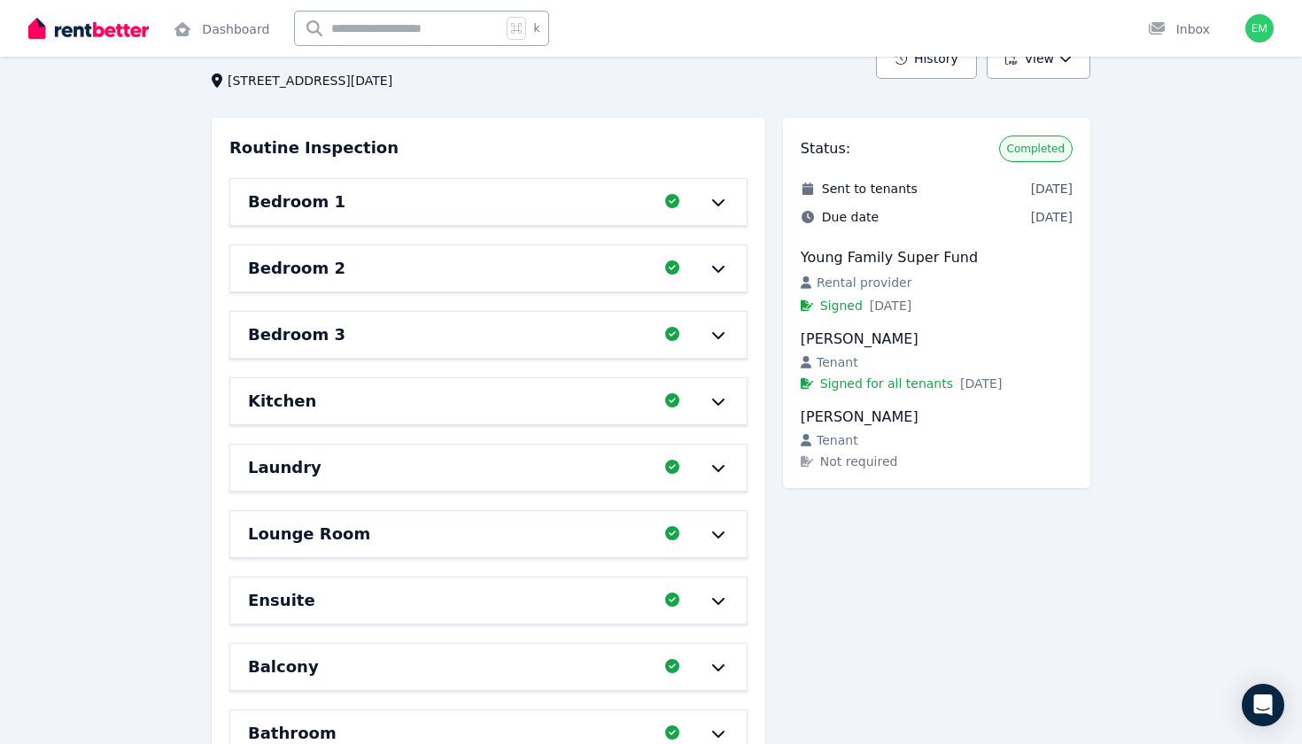
scroll to position [109, 0]
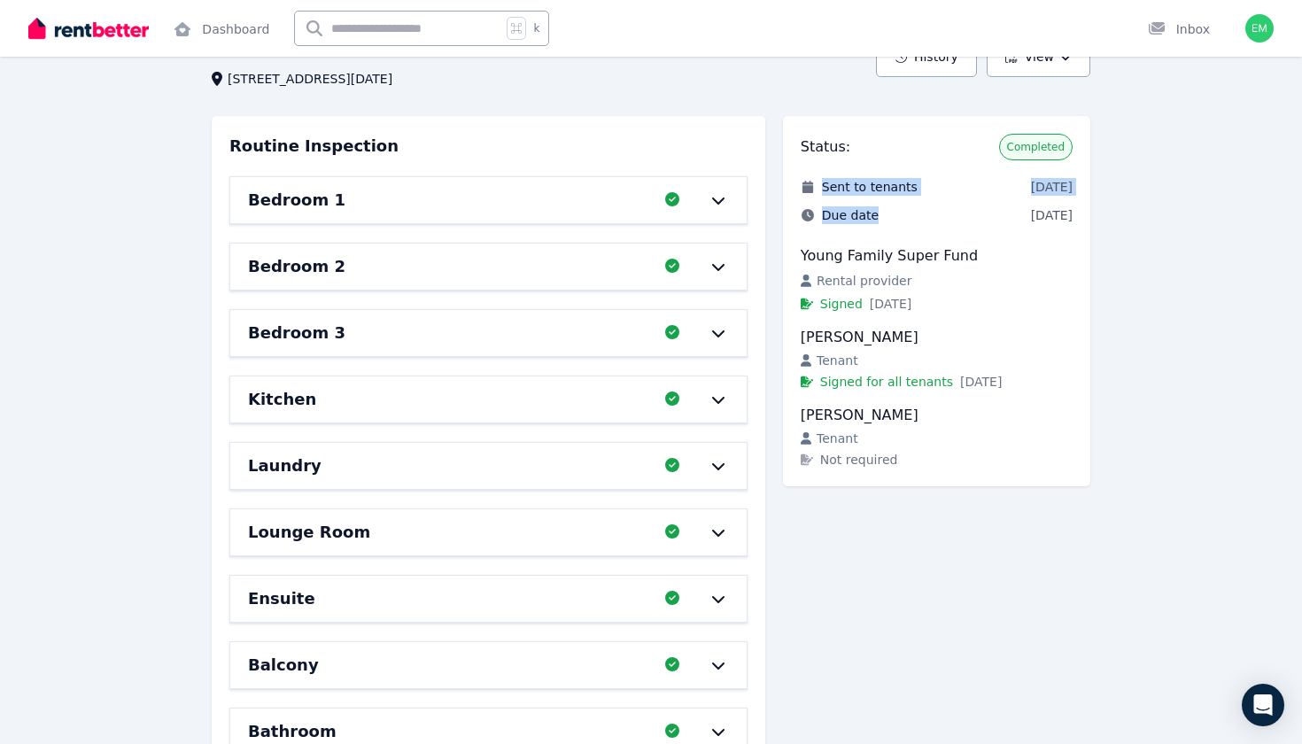
drag, startPoint x: 823, startPoint y: 186, endPoint x: 875, endPoint y: 222, distance: 62.9
click at [875, 222] on div "Sent to tenants [DATE] Due date [DATE]" at bounding box center [937, 201] width 272 height 46
copy div "Sent to tenants [DATE] Due date"
click at [848, 220] on span "Due date" at bounding box center [850, 215] width 57 height 18
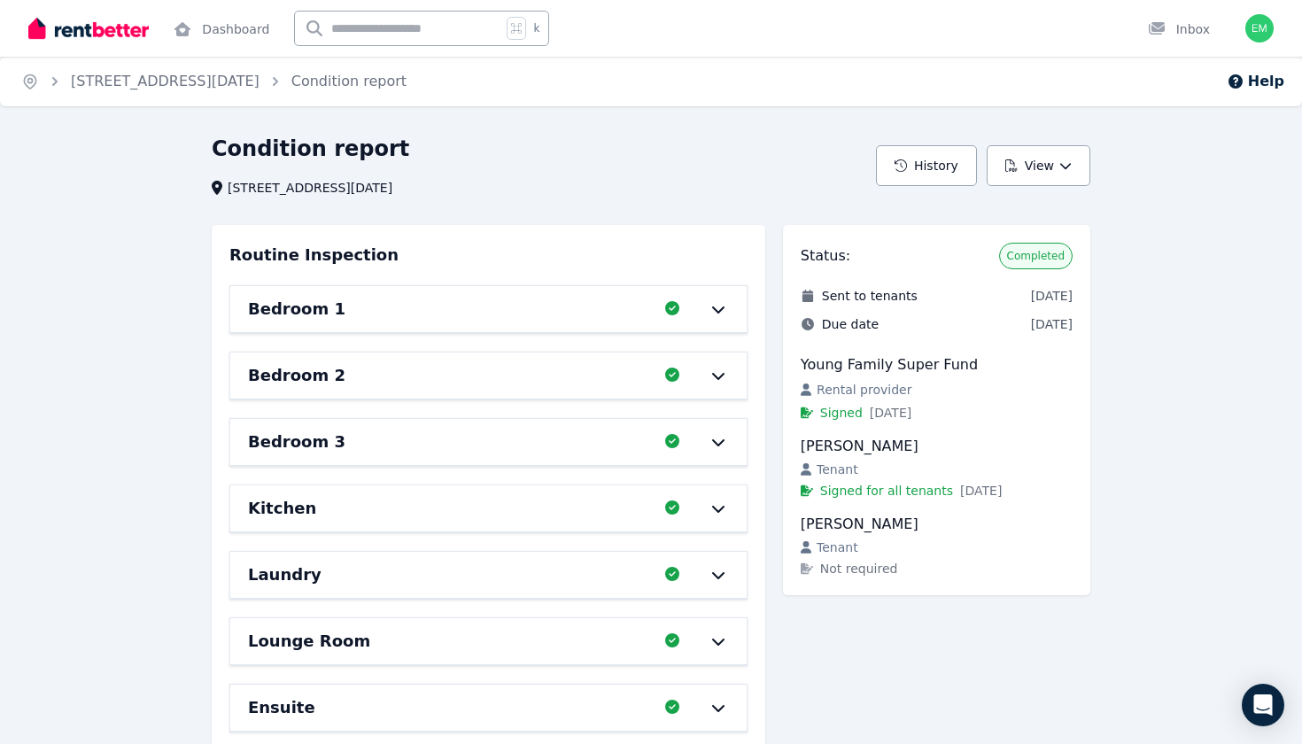
scroll to position [0, 0]
click at [257, 80] on link "[STREET_ADDRESS][DATE]" at bounding box center [165, 81] width 189 height 17
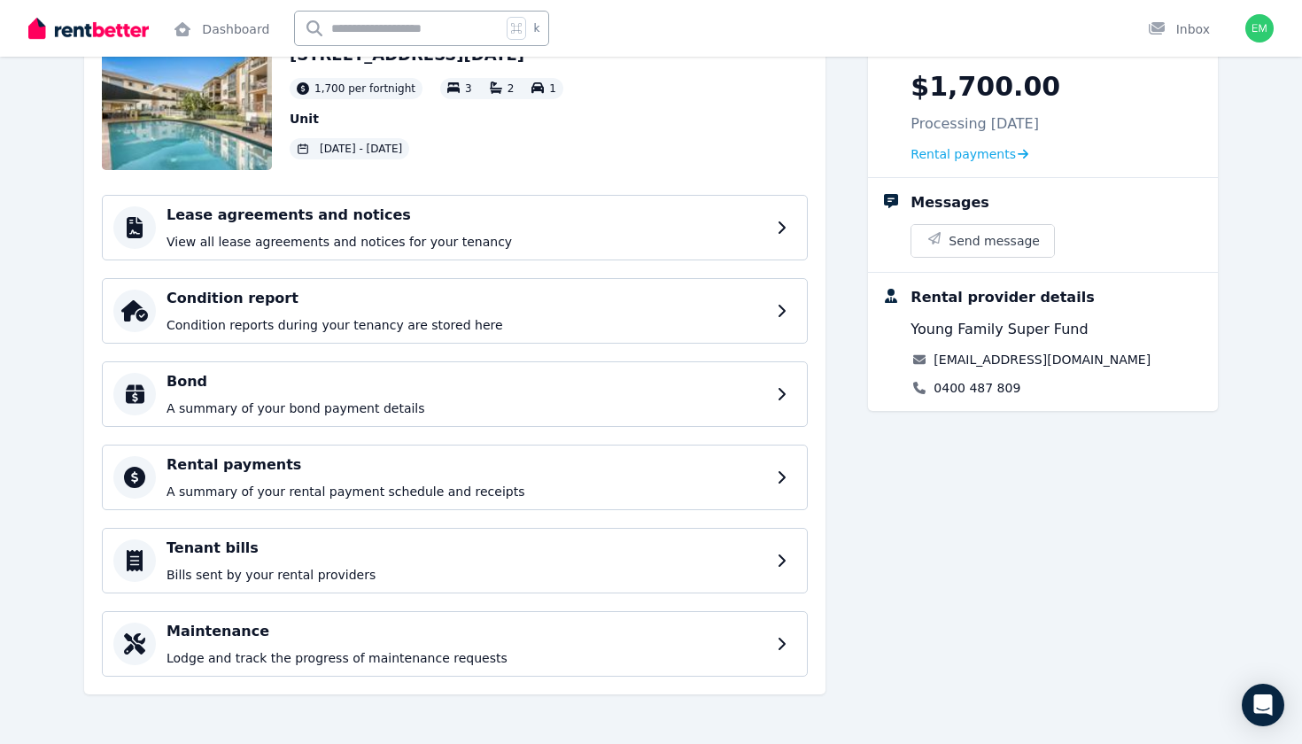
scroll to position [128, 0]
click at [479, 226] on div "Lease agreements and notices View all lease agreements and notices for your ten…" at bounding box center [470, 228] width 607 height 46
